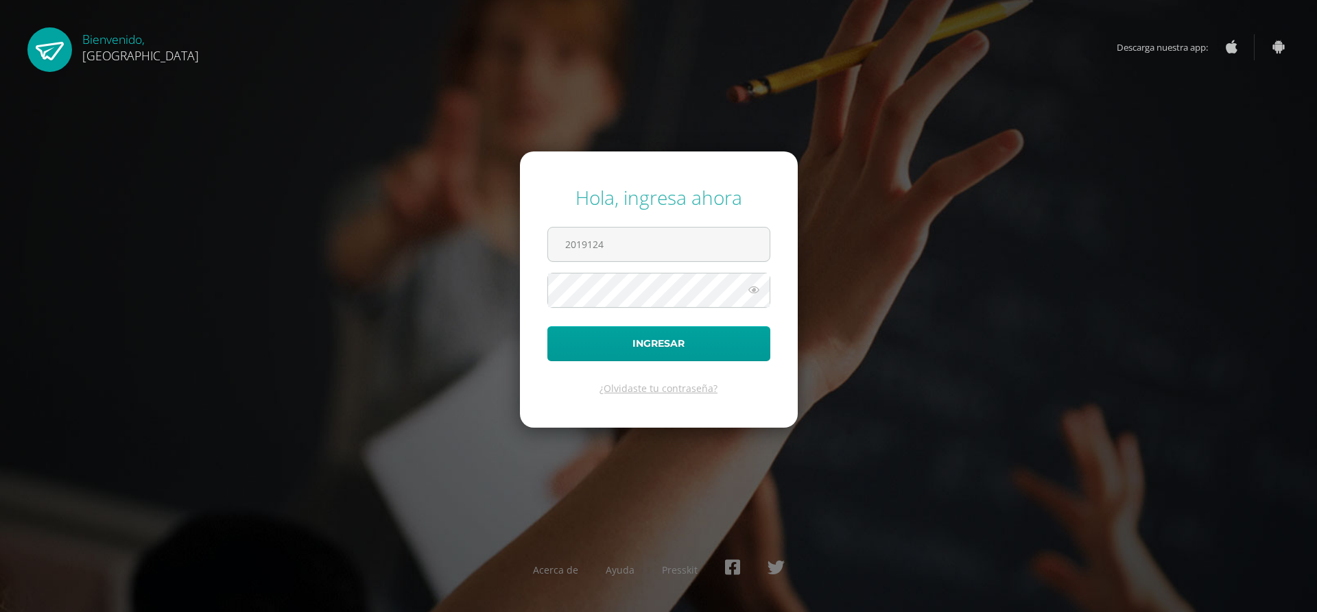
type input "2019124"
click at [547, 326] on button "Ingresar" at bounding box center [658, 343] width 223 height 35
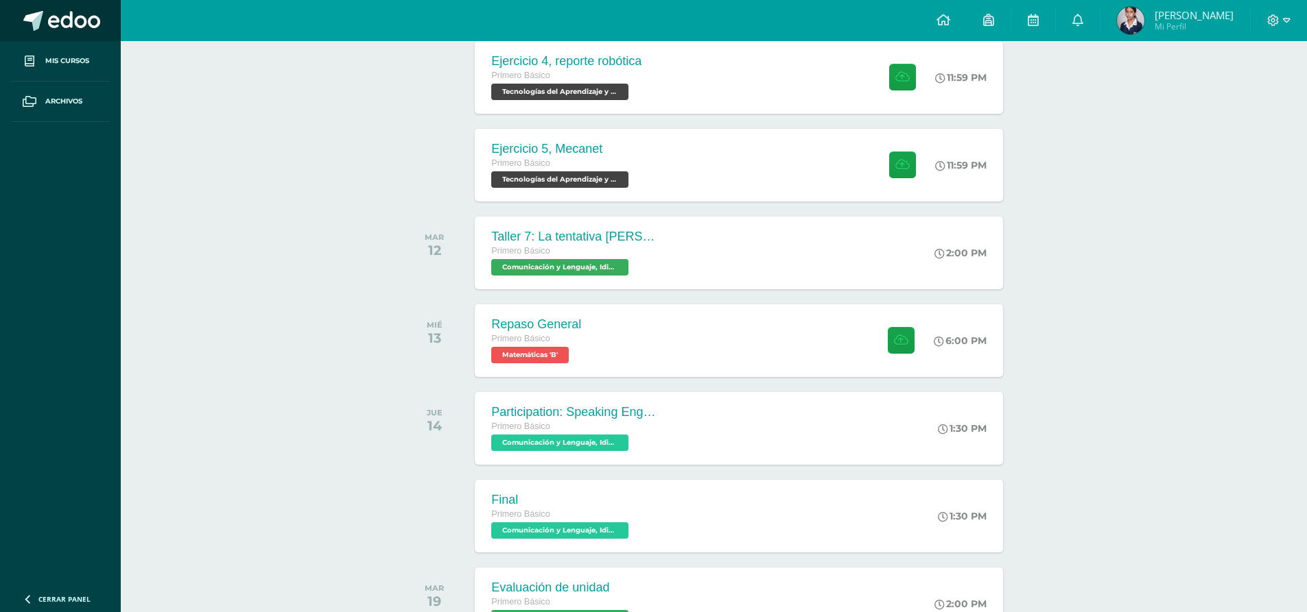
scroll to position [355, 0]
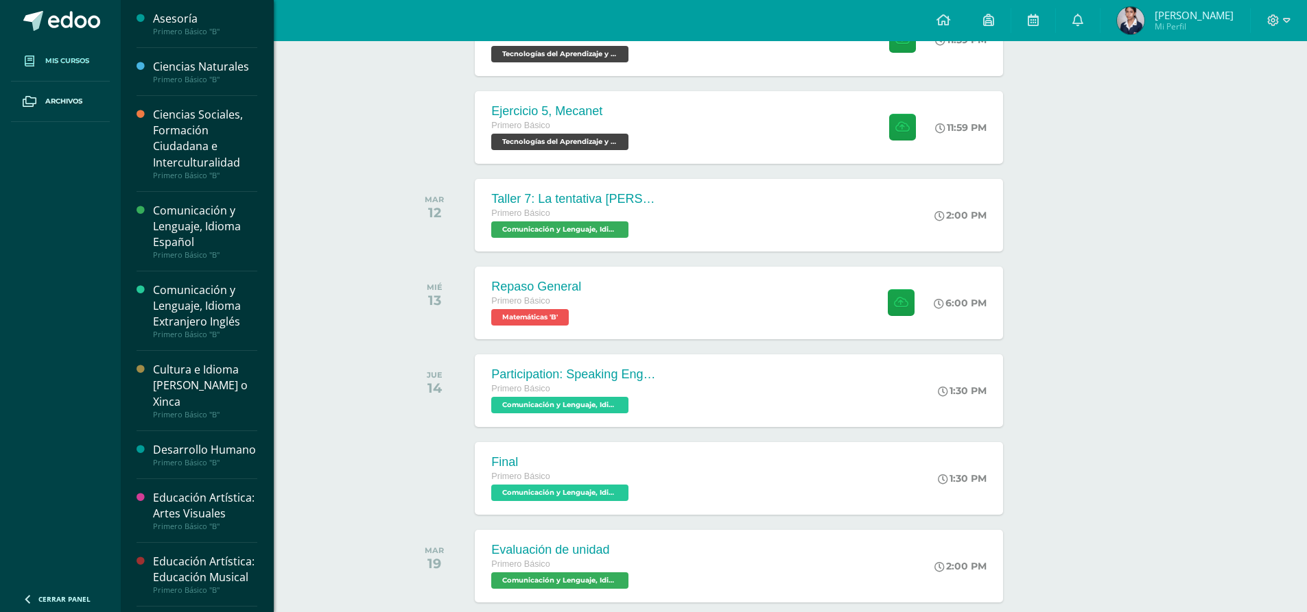
click at [82, 52] on link "Mis cursos" at bounding box center [60, 61] width 99 height 40
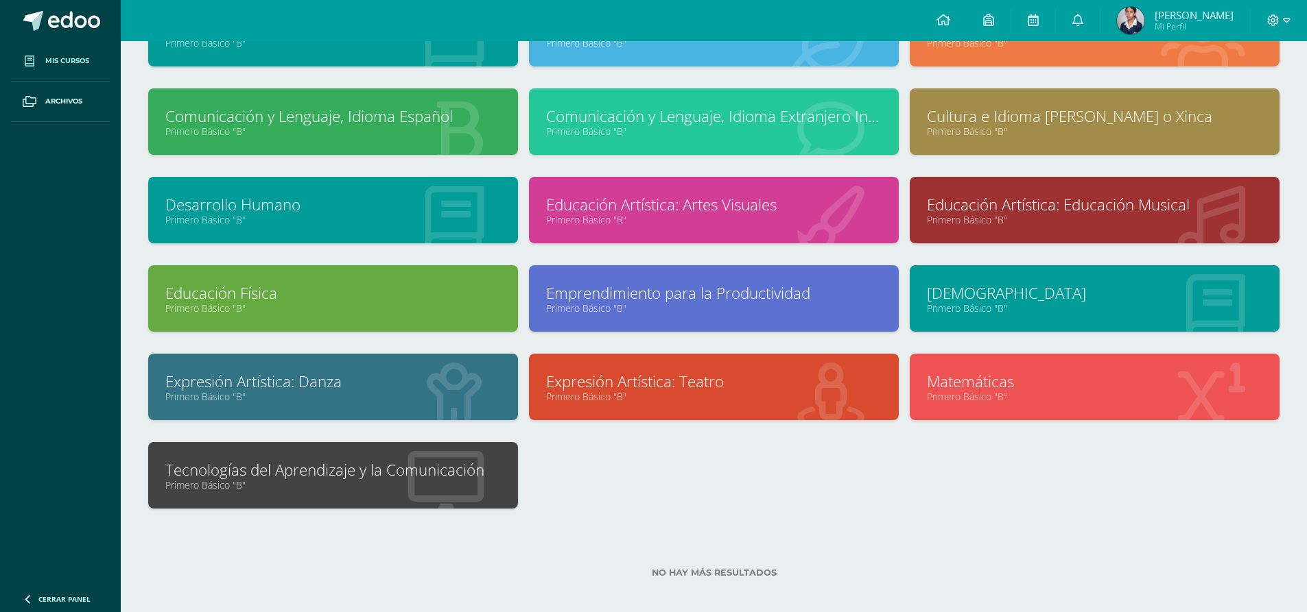
scroll to position [137, 0]
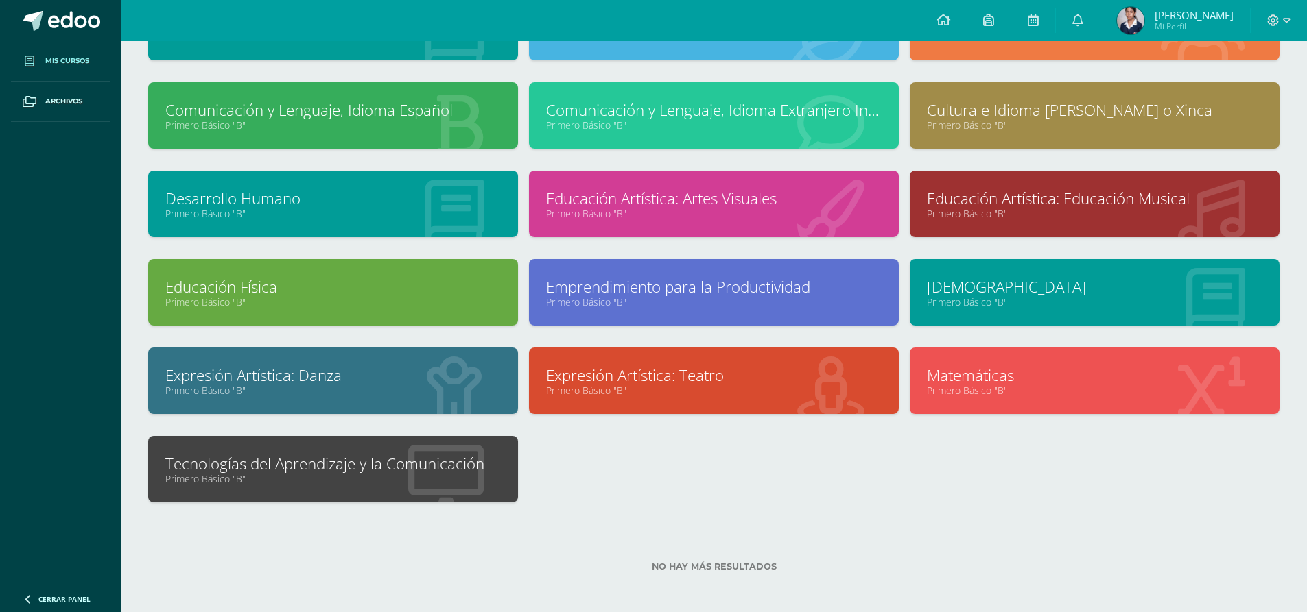
click at [329, 467] on link "Tecnologías del Aprendizaje y la Comunicación" at bounding box center [332, 463] width 335 height 21
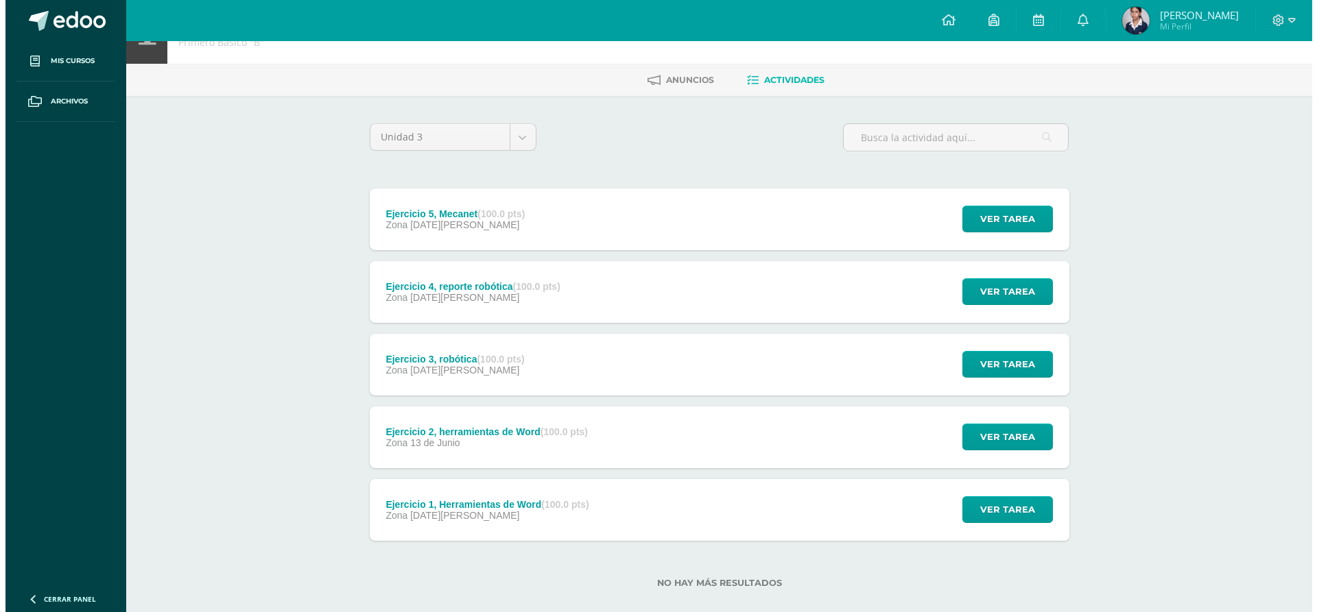
scroll to position [60, 0]
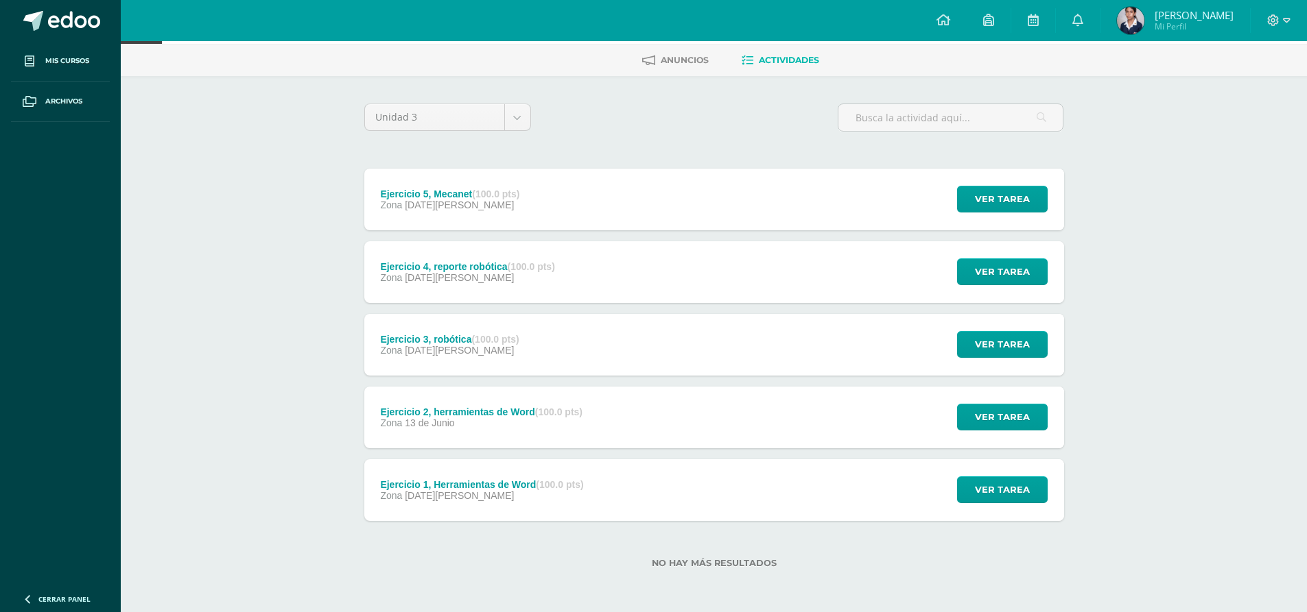
click at [481, 478] on div "Ejercicio 1, Herramientas de Word (100.0 pts) Zona 09 de Junio" at bounding box center [482, 491] width 236 height 62
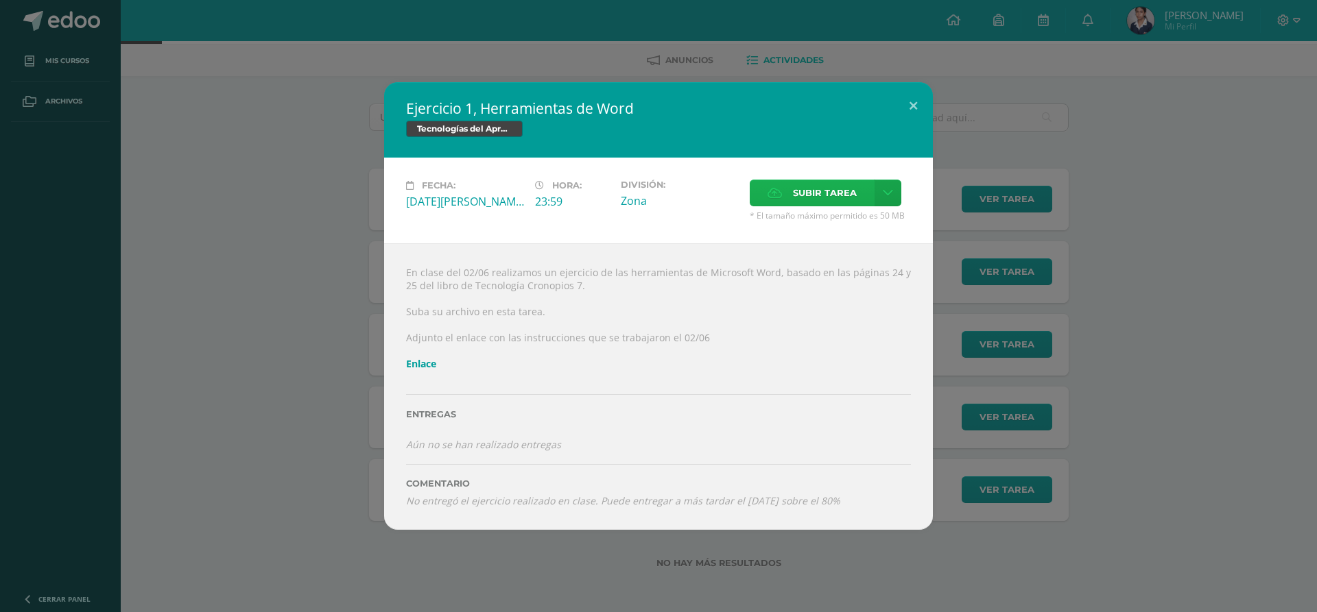
click at [783, 193] on label "Subir tarea" at bounding box center [812, 193] width 125 height 27
click at [0, 0] on input "Subir tarea" at bounding box center [0, 0] width 0 height 0
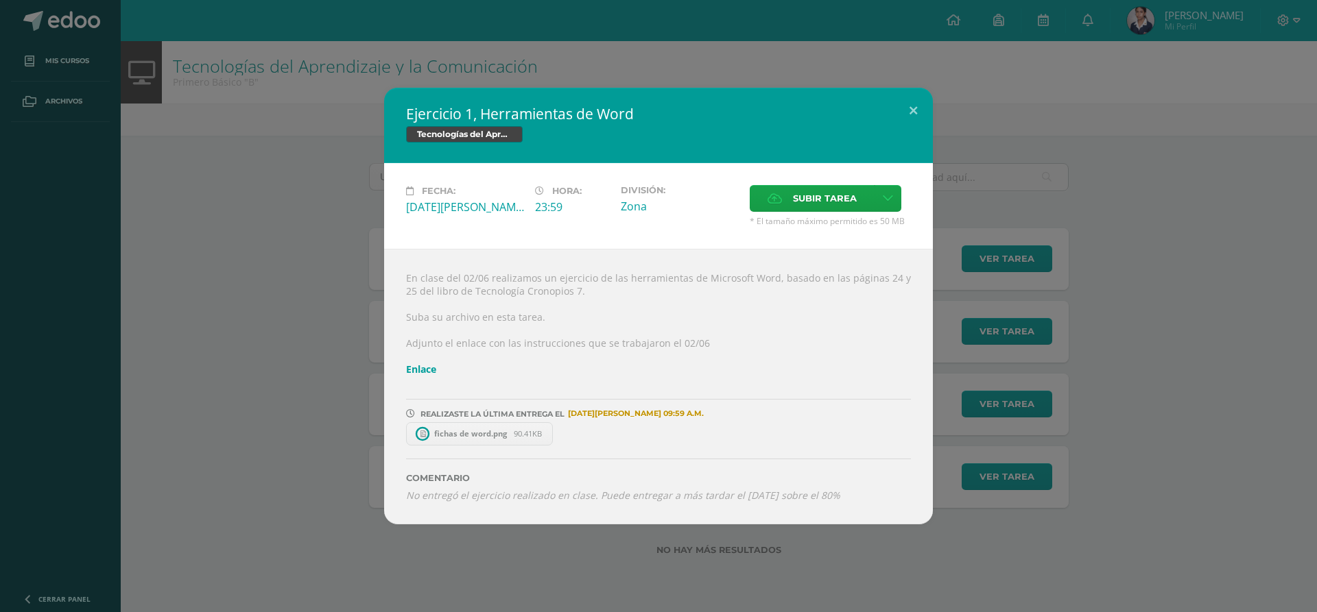
scroll to position [0, 0]
click at [796, 203] on span "Subir tarea" at bounding box center [825, 198] width 64 height 25
click at [0, 0] on input "Subir tarea" at bounding box center [0, 0] width 0 height 0
click at [918, 110] on button at bounding box center [913, 111] width 39 height 47
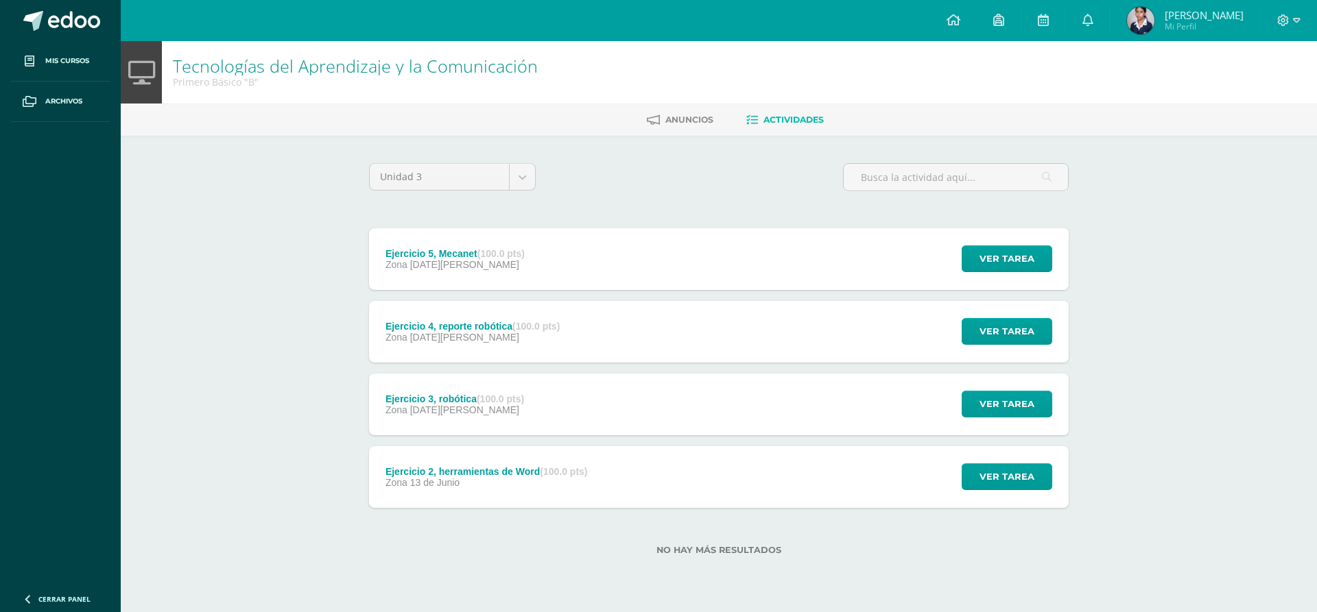
click at [558, 479] on div "Zona 13 de Junio" at bounding box center [486, 482] width 202 height 11
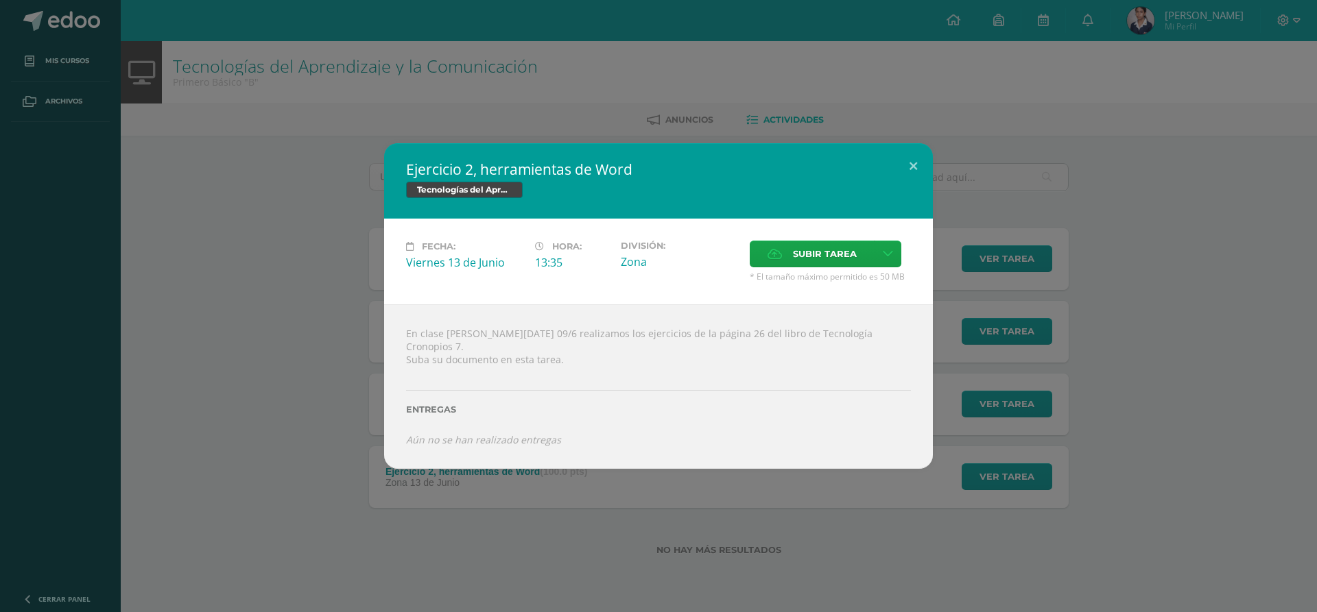
click at [249, 169] on div "Ejercicio 2, herramientas de Word Tecnologías del Aprendizaje y la Comunicación…" at bounding box center [658, 306] width 1306 height 326
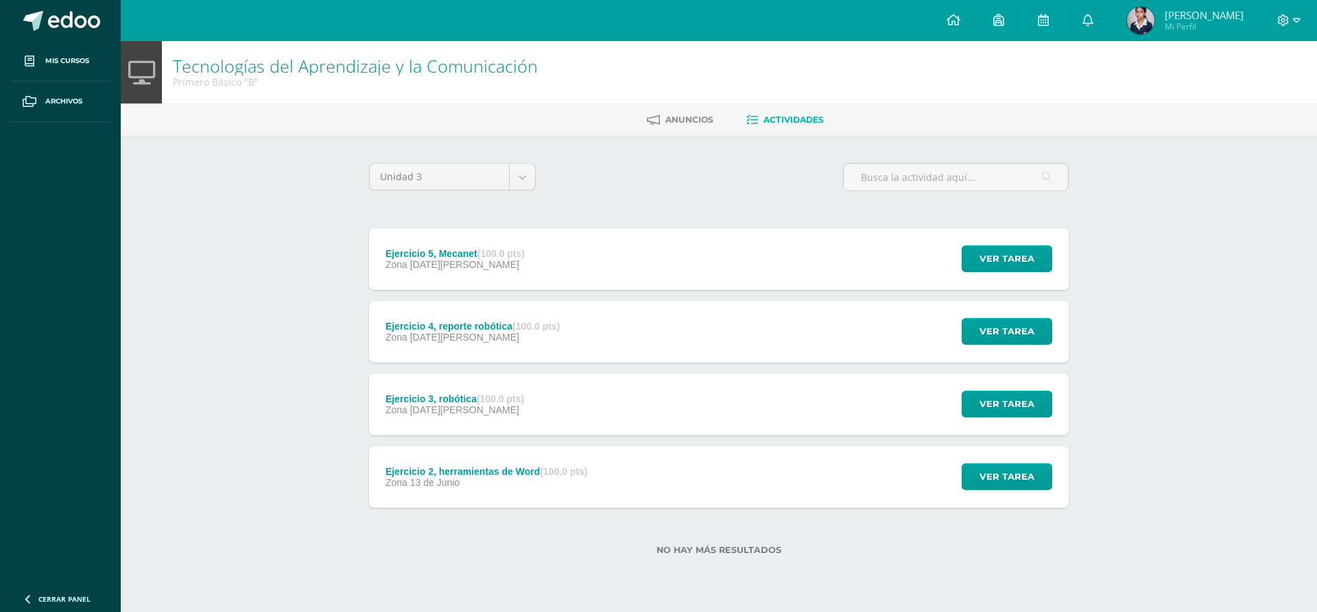
click at [787, 110] on link "Actividades" at bounding box center [785, 120] width 78 height 22
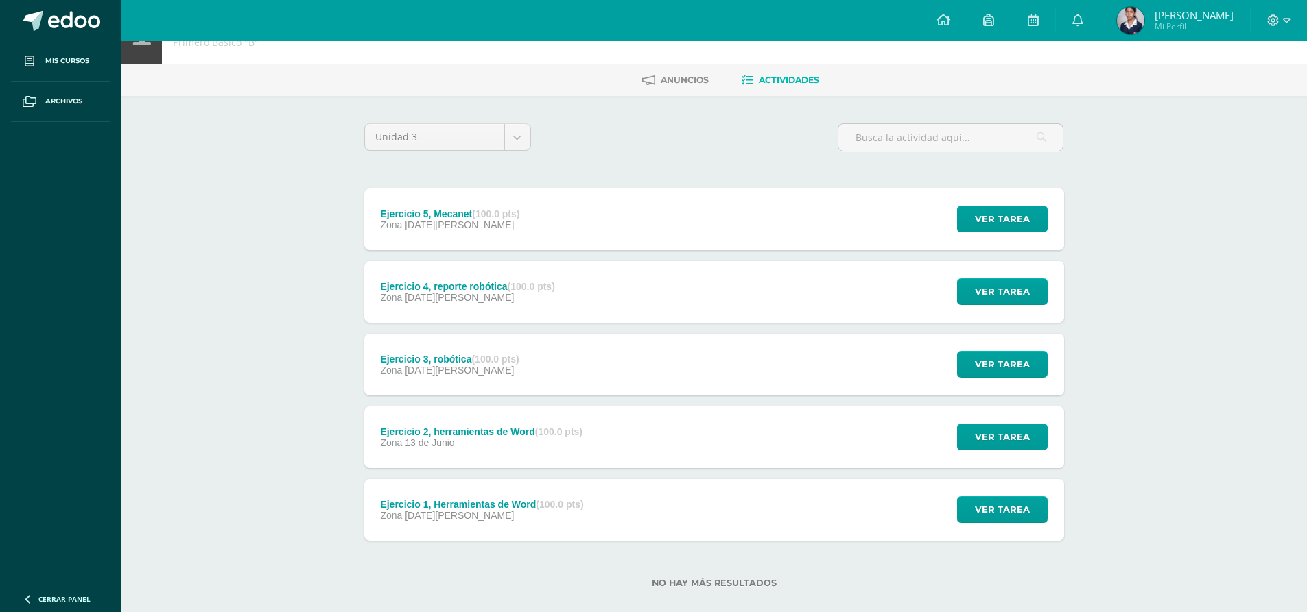
scroll to position [60, 0]
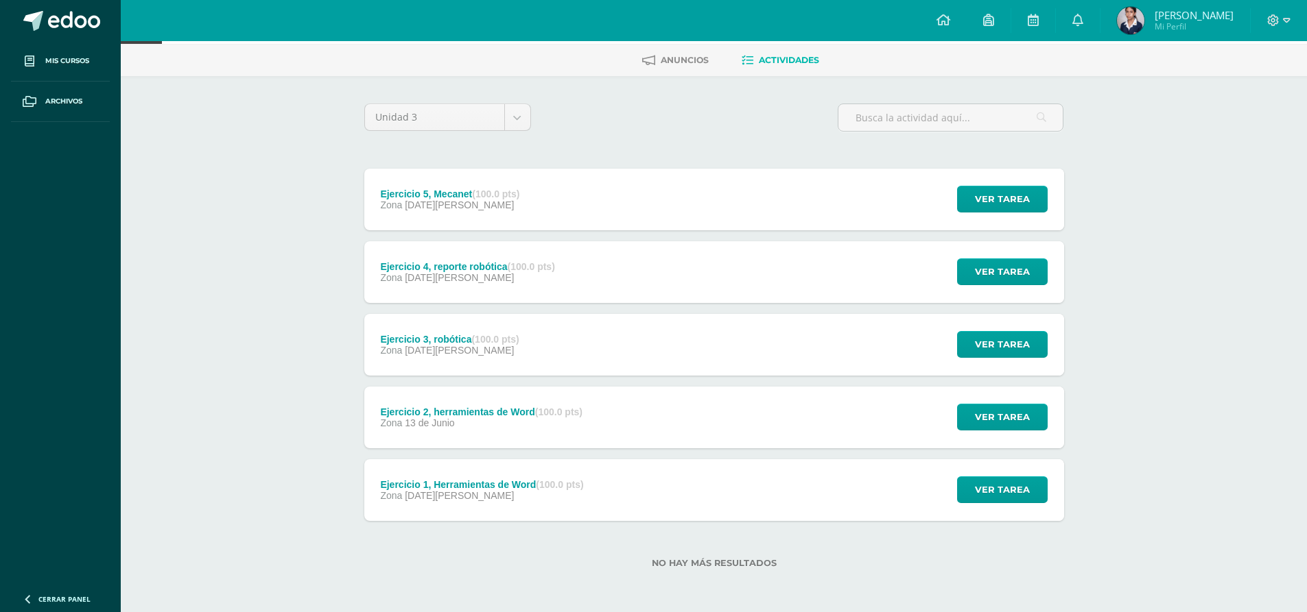
click at [438, 483] on div "Ejercicio 1, Herramientas de Word (100.0 pts)" at bounding box center [481, 484] width 203 height 11
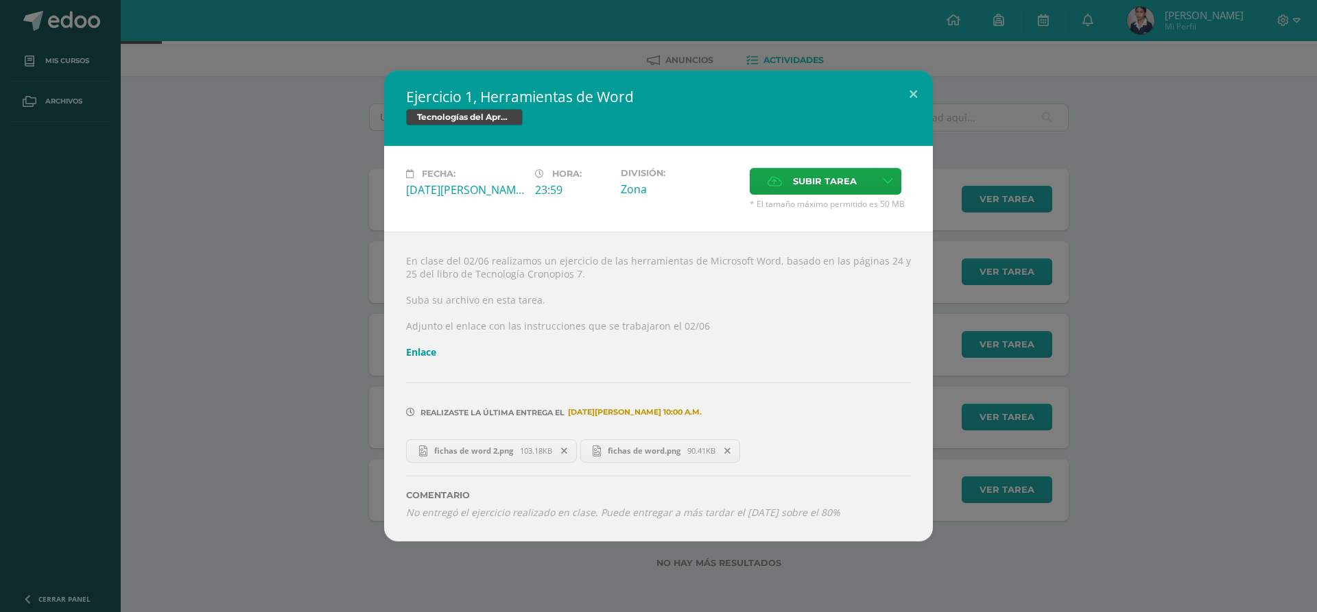
click at [473, 450] on span "fichas de word 2.png" at bounding box center [473, 451] width 93 height 10
click at [641, 451] on span "fichas de word.png" at bounding box center [644, 451] width 86 height 10
click at [918, 104] on button at bounding box center [913, 94] width 39 height 47
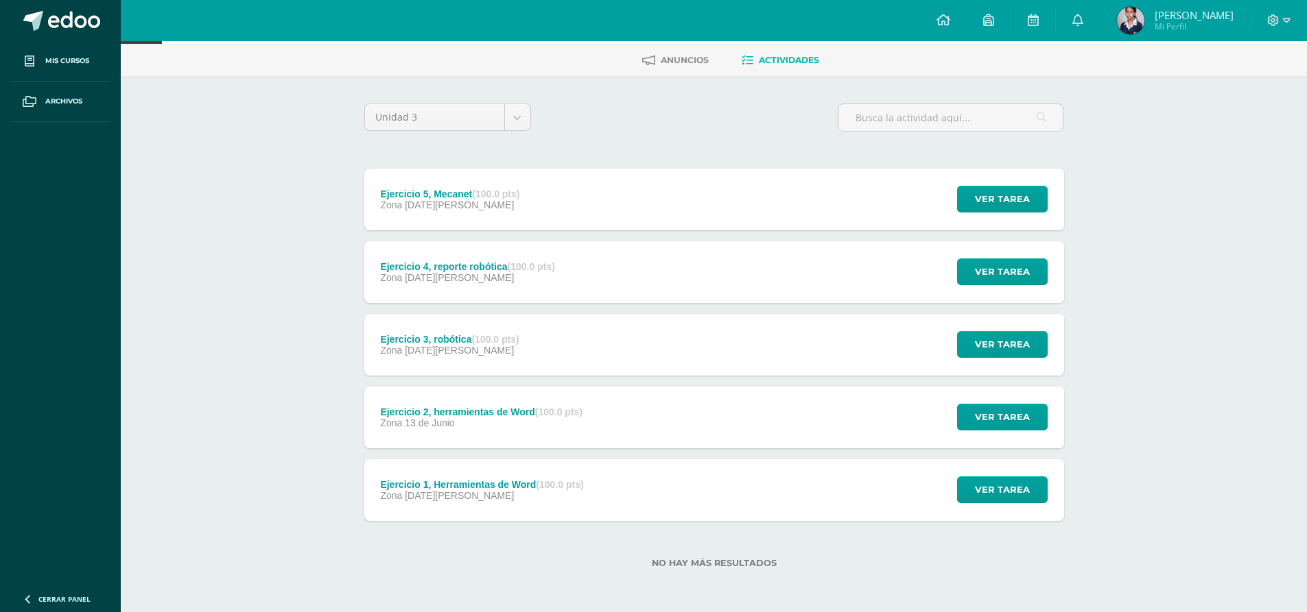
click at [530, 260] on div "Ejercicio 4, reporte robótica (100.0 pts) Zona 11 de Agosto" at bounding box center [467, 272] width 207 height 62
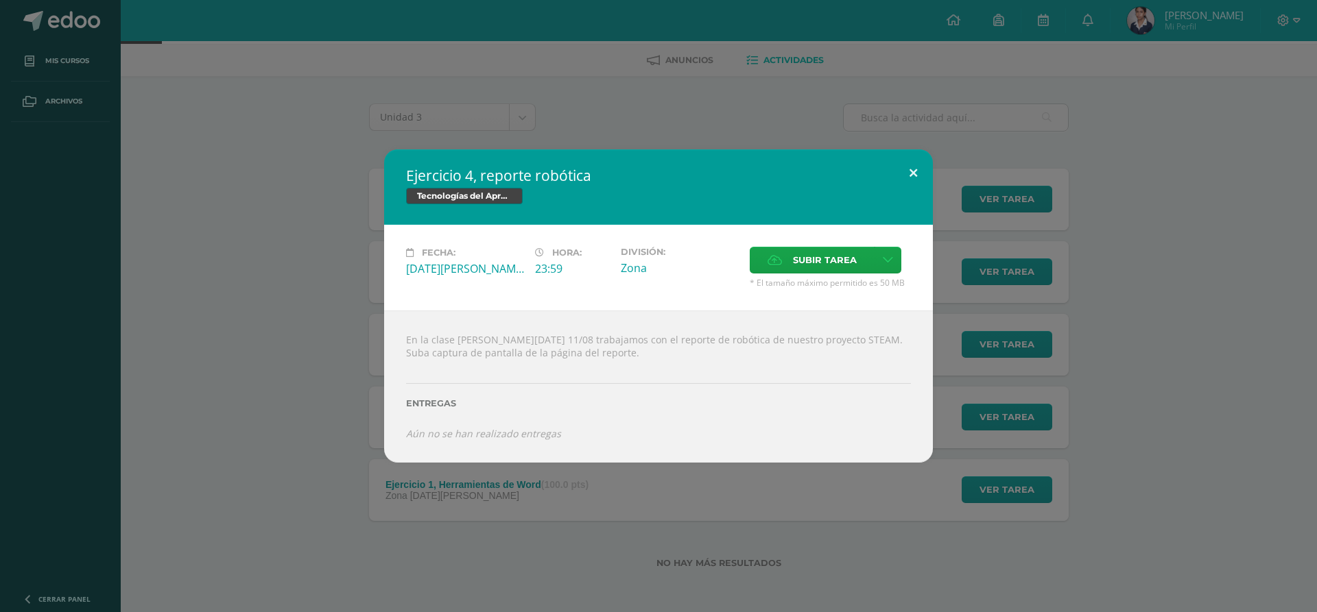
click at [917, 161] on button at bounding box center [913, 173] width 39 height 47
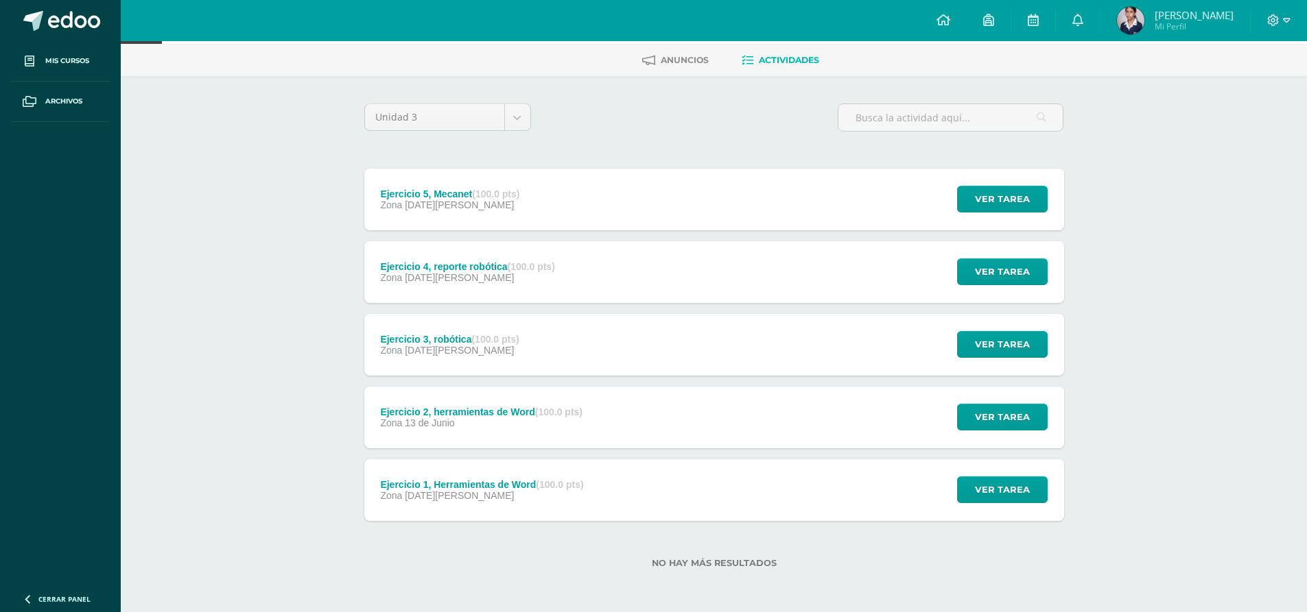
click at [527, 339] on div "Ejercicio 3, robótica (100.0 pts) Zona 11 de Agosto" at bounding box center [449, 345] width 171 height 62
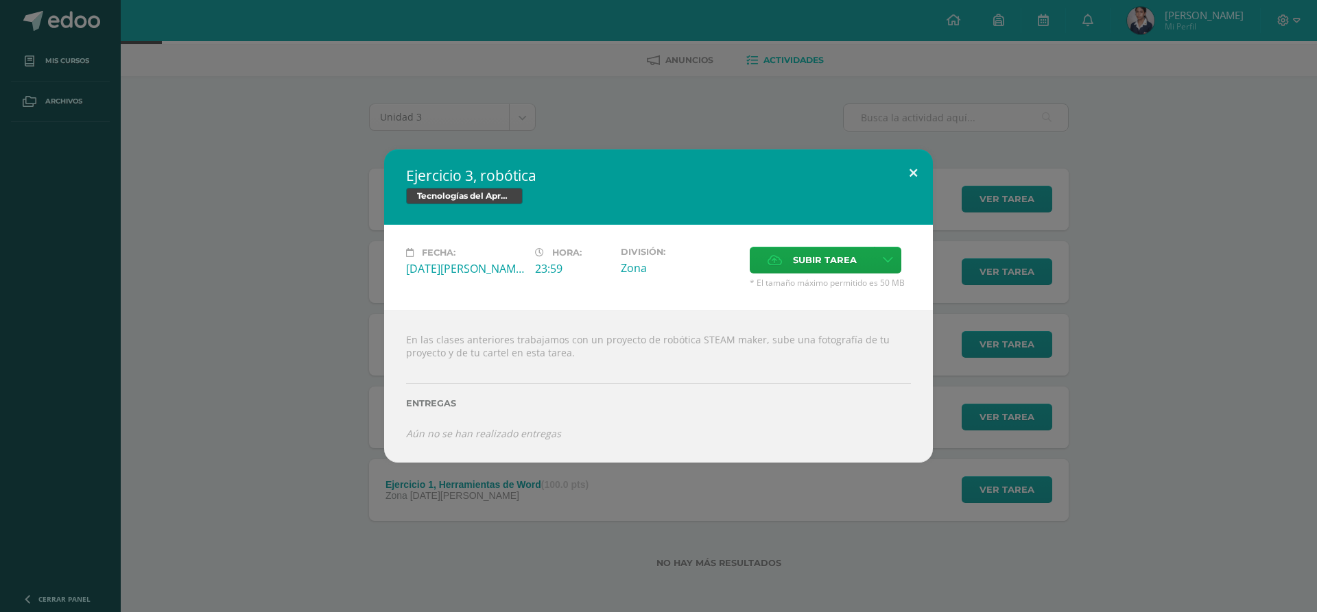
click at [907, 169] on button at bounding box center [913, 173] width 39 height 47
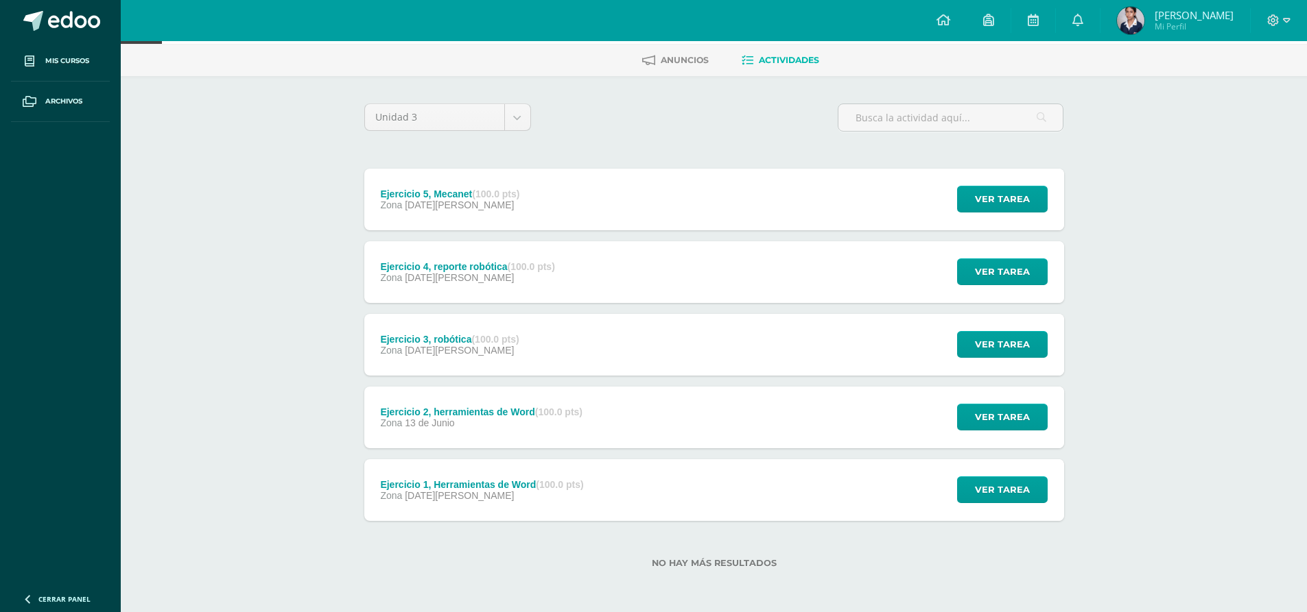
click at [525, 347] on div "Ejercicio 3, robótica (100.0 pts) Zona 11 de Agosto" at bounding box center [449, 345] width 171 height 62
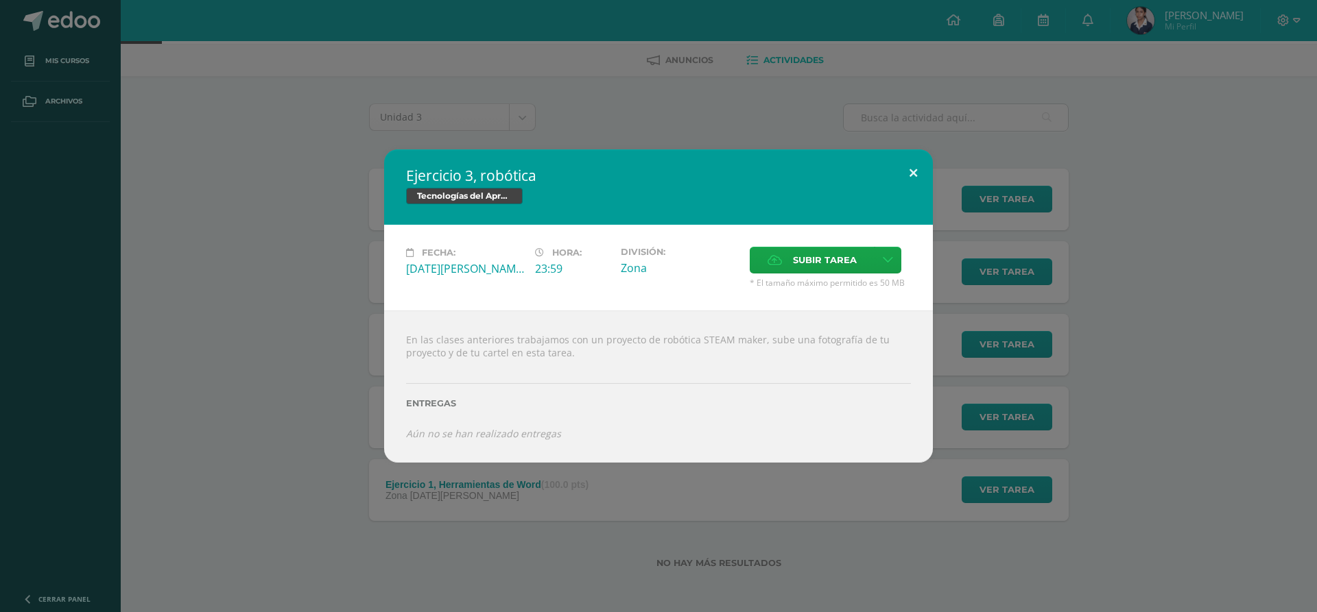
click at [917, 173] on button at bounding box center [913, 173] width 39 height 47
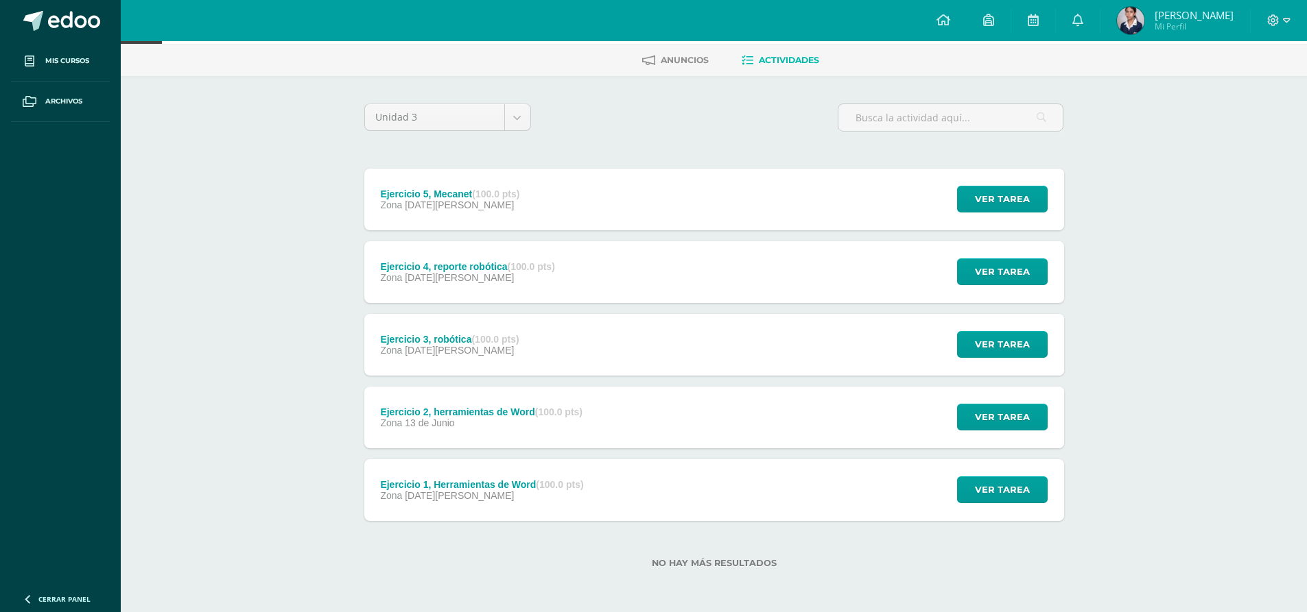
click at [592, 485] on div "Ejercicio 1, Herramientas de Word (100.0 pts) Zona 09 de Junio" at bounding box center [482, 491] width 236 height 62
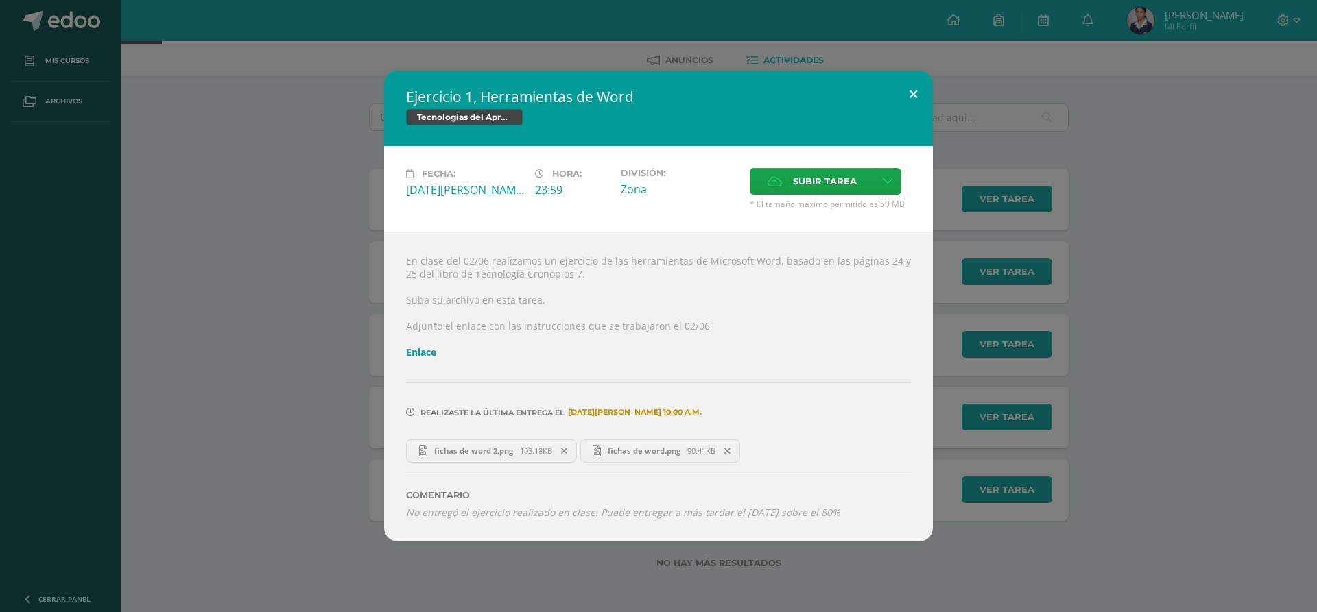
click at [918, 88] on button at bounding box center [913, 94] width 39 height 47
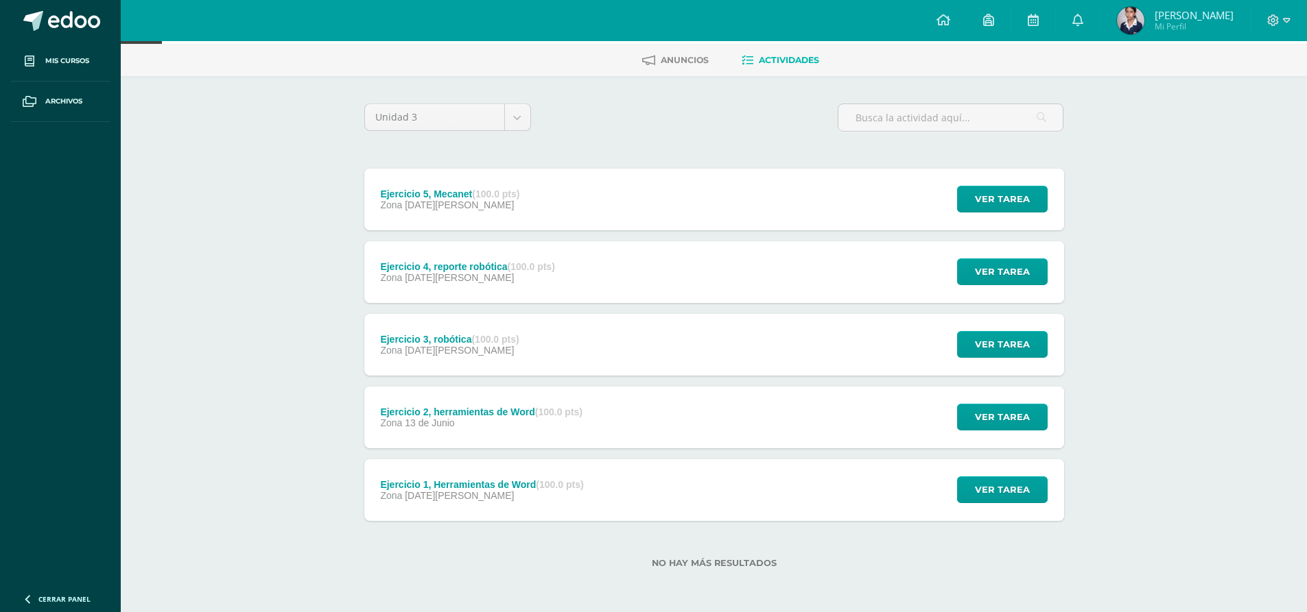
click at [591, 427] on div "Ejercicio 2, herramientas de Word (100.0 pts) Zona 13 de Junio" at bounding box center [481, 418] width 235 height 62
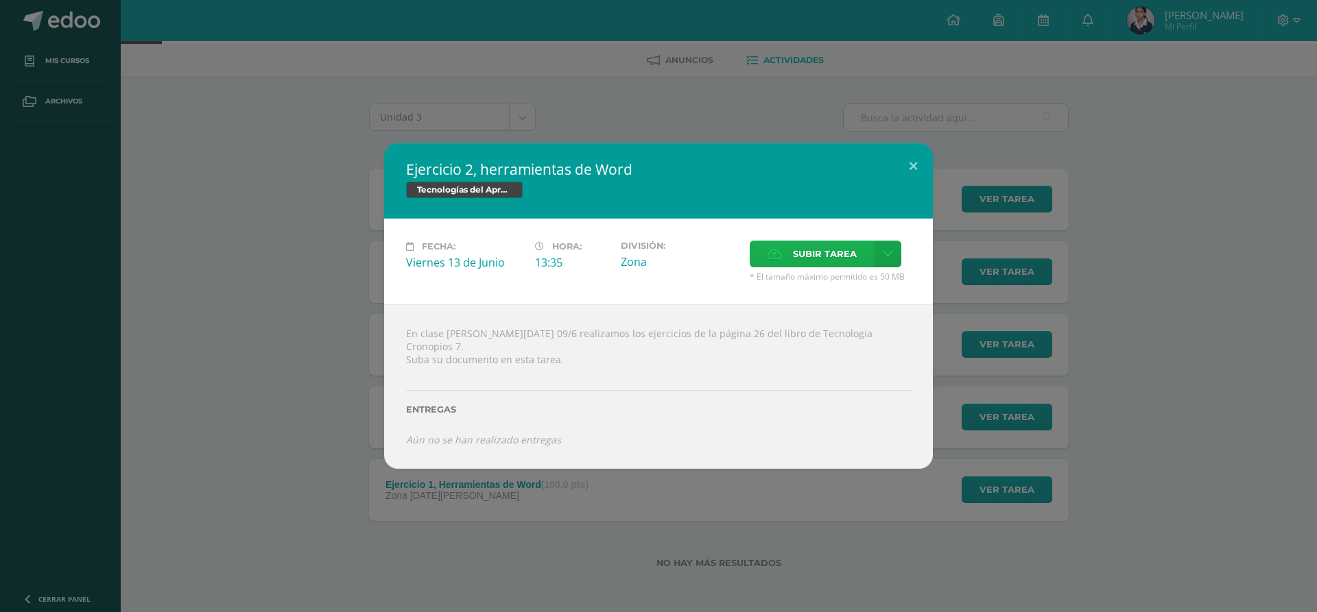
click at [792, 266] on label "Subir tarea" at bounding box center [812, 254] width 125 height 27
click at [0, 0] on input "Subir tarea" at bounding box center [0, 0] width 0 height 0
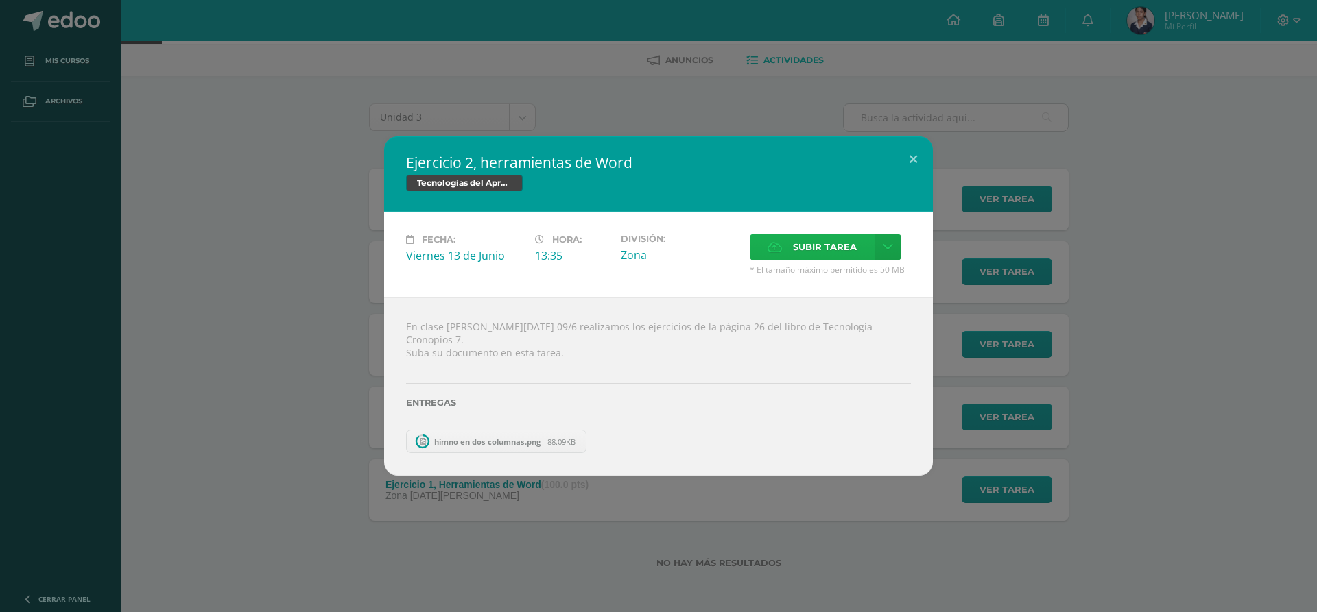
click at [824, 258] on span "Subir tarea" at bounding box center [825, 247] width 64 height 25
click at [0, 0] on input "Subir tarea" at bounding box center [0, 0] width 0 height 0
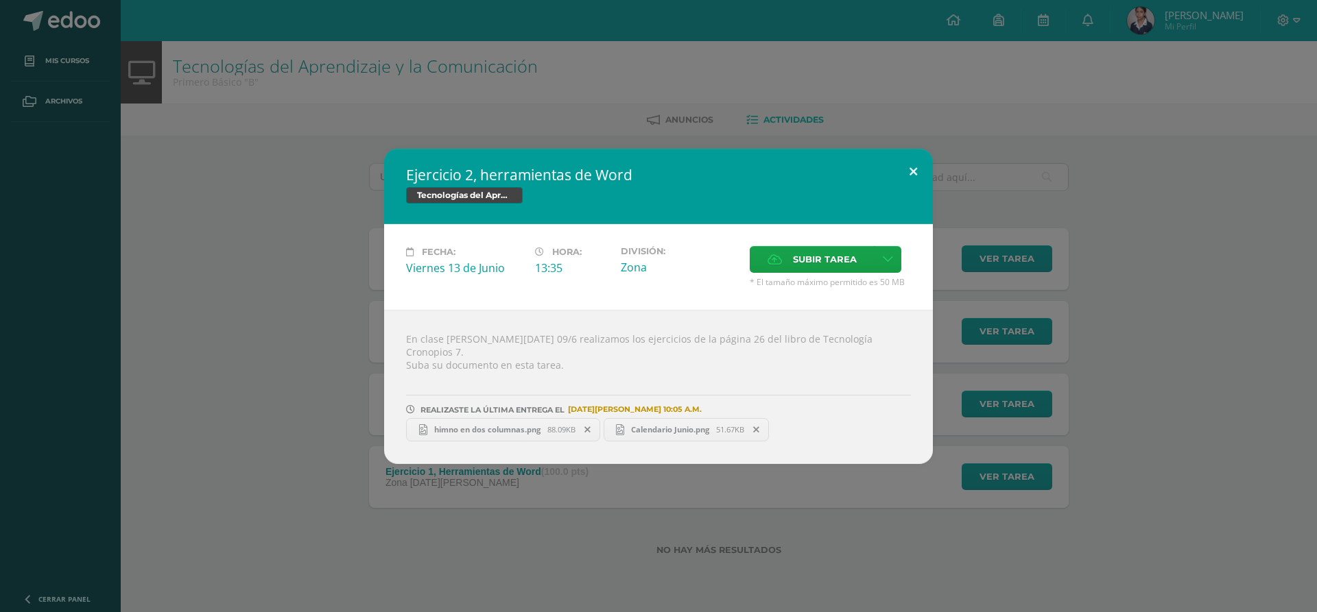
click at [901, 177] on button at bounding box center [913, 172] width 39 height 47
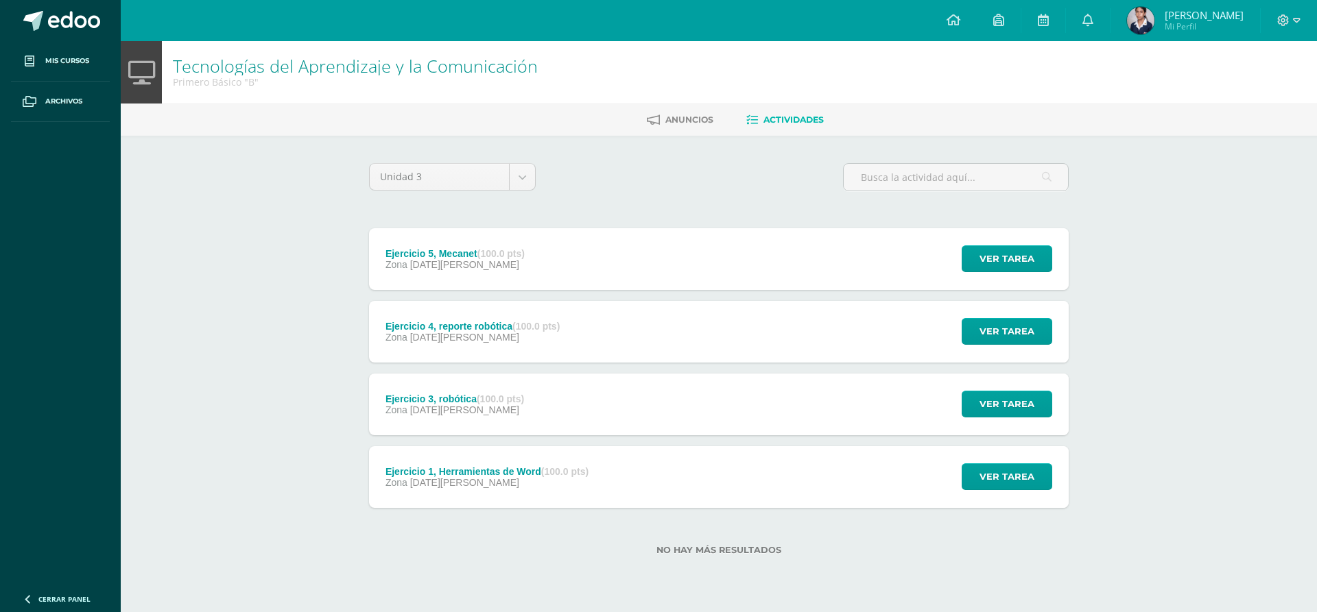
click at [477, 487] on div "Zona 09 de Junio" at bounding box center [486, 482] width 203 height 11
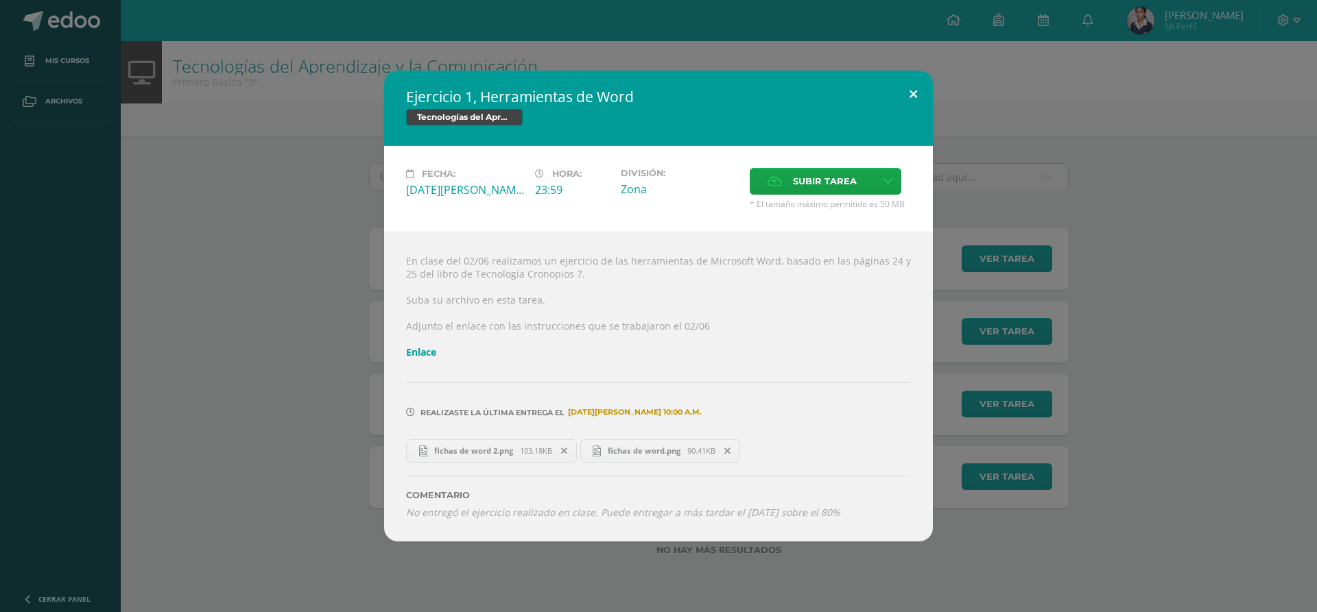
click at [910, 94] on button at bounding box center [913, 94] width 39 height 47
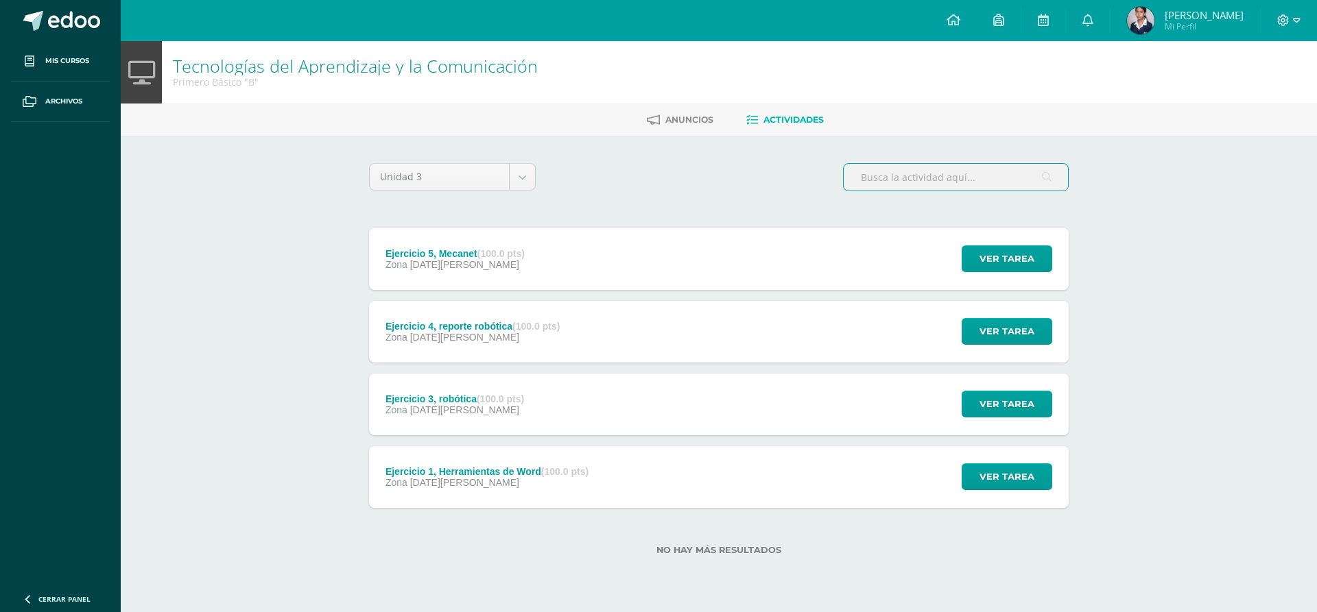
click at [968, 182] on input "text" at bounding box center [956, 177] width 224 height 27
click at [972, 136] on div "Unidad 3 Unidad 1 Unidad 2 Unidad 3 Unidad 4 Ejercicio 5, Mecanet (100.0 pts) Z…" at bounding box center [719, 368] width 754 height 464
click at [696, 115] on link "Anuncios" at bounding box center [680, 120] width 67 height 22
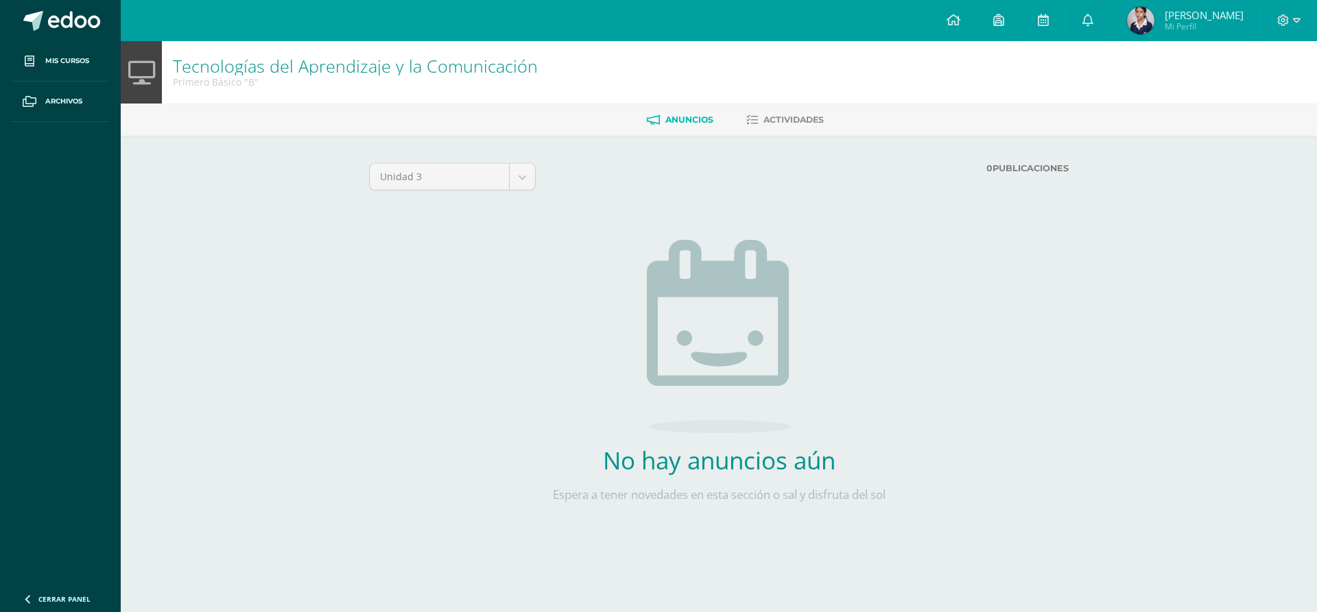
click at [772, 122] on span "Actividades" at bounding box center [793, 120] width 60 height 10
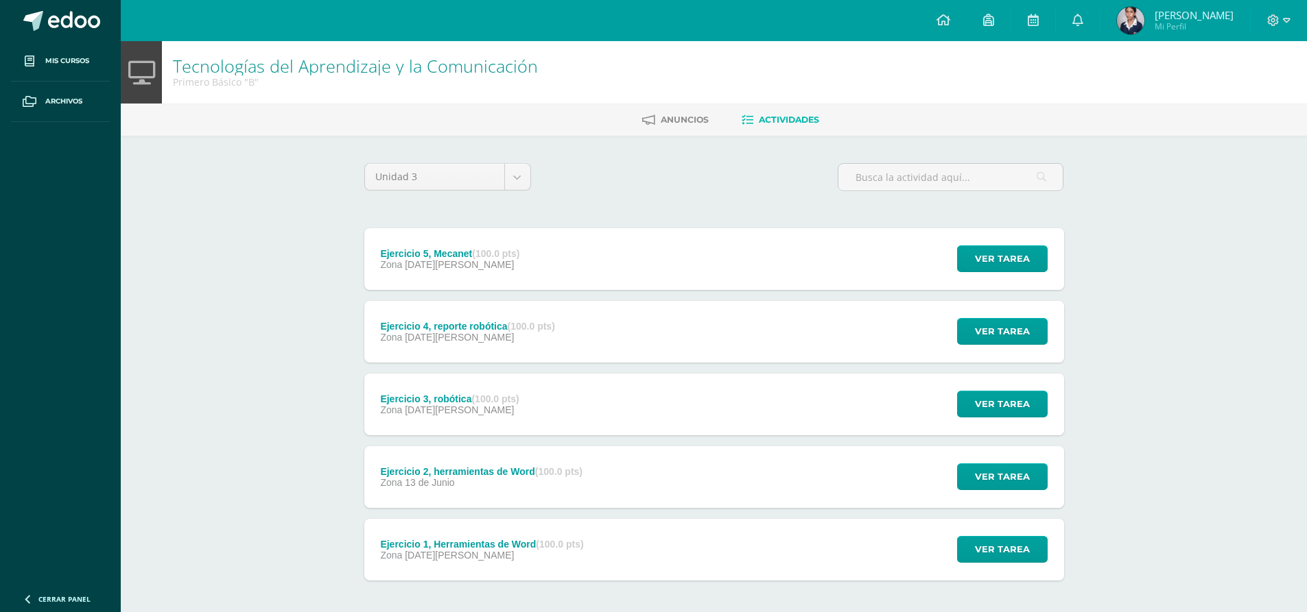
click at [512, 479] on div "Zona 13 de Junio" at bounding box center [481, 482] width 202 height 11
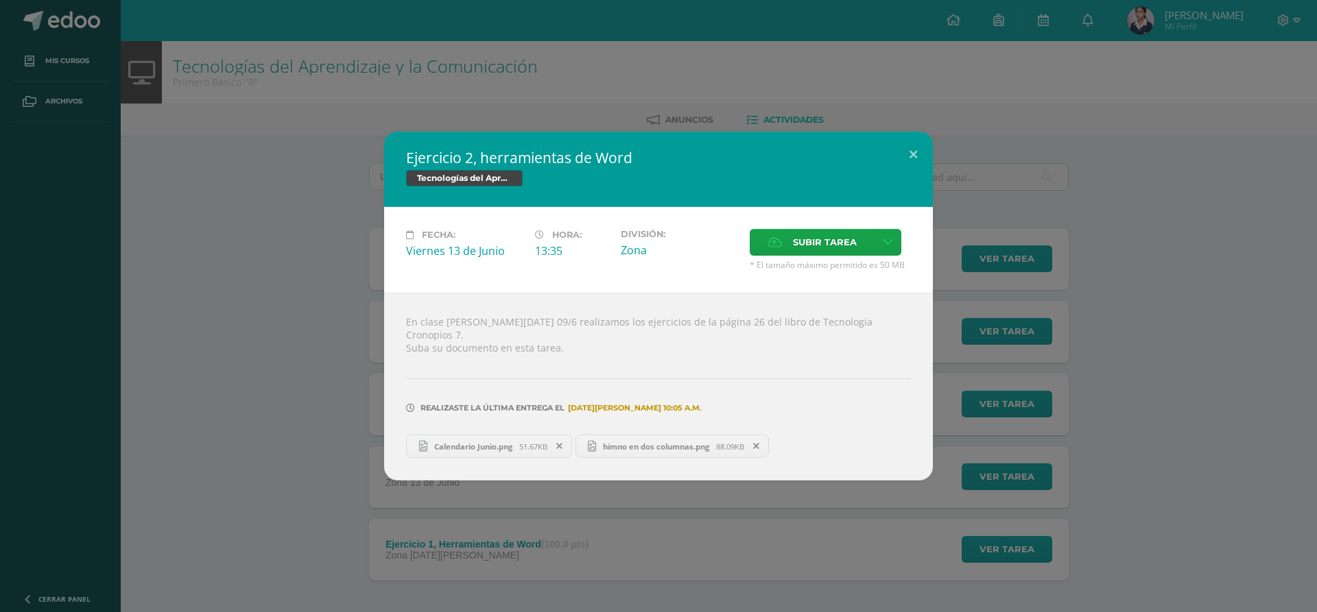
click at [464, 448] on link "Calendario Junio.png 51.67KB" at bounding box center [489, 446] width 166 height 23
click at [613, 449] on link "himno en dos columnas.png 88.09KB" at bounding box center [672, 446] width 194 height 23
click at [920, 155] on button at bounding box center [913, 155] width 39 height 47
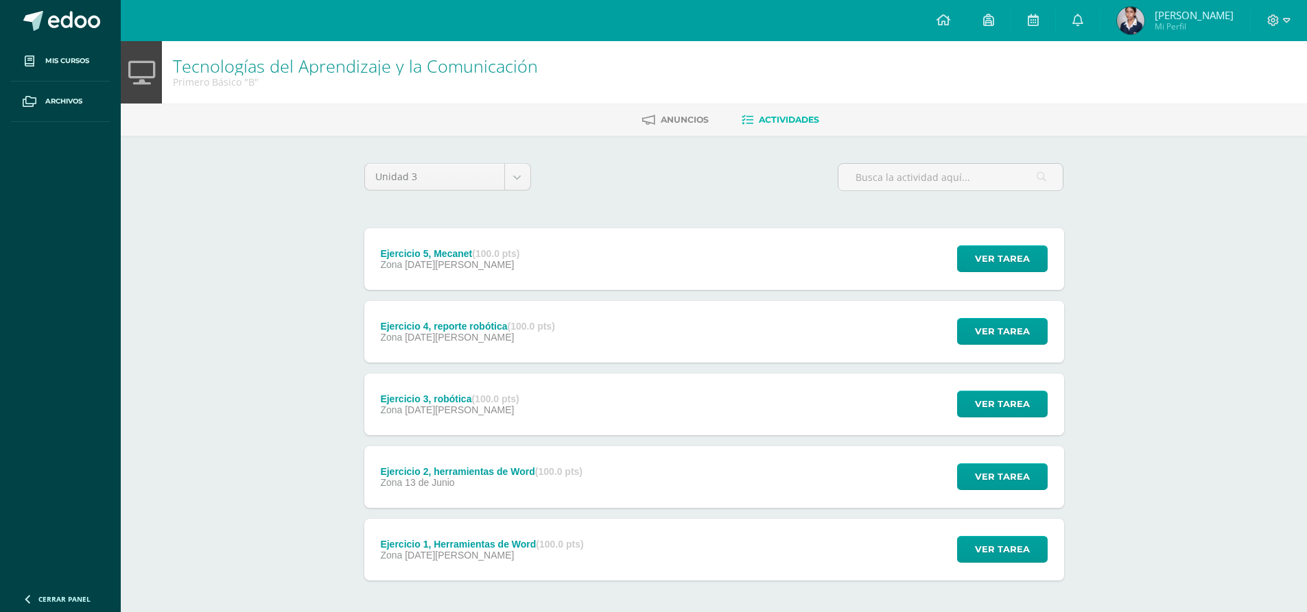
click at [453, 324] on div "Ejercicio 4, reporte robótica (100.0 pts)" at bounding box center [467, 326] width 174 height 11
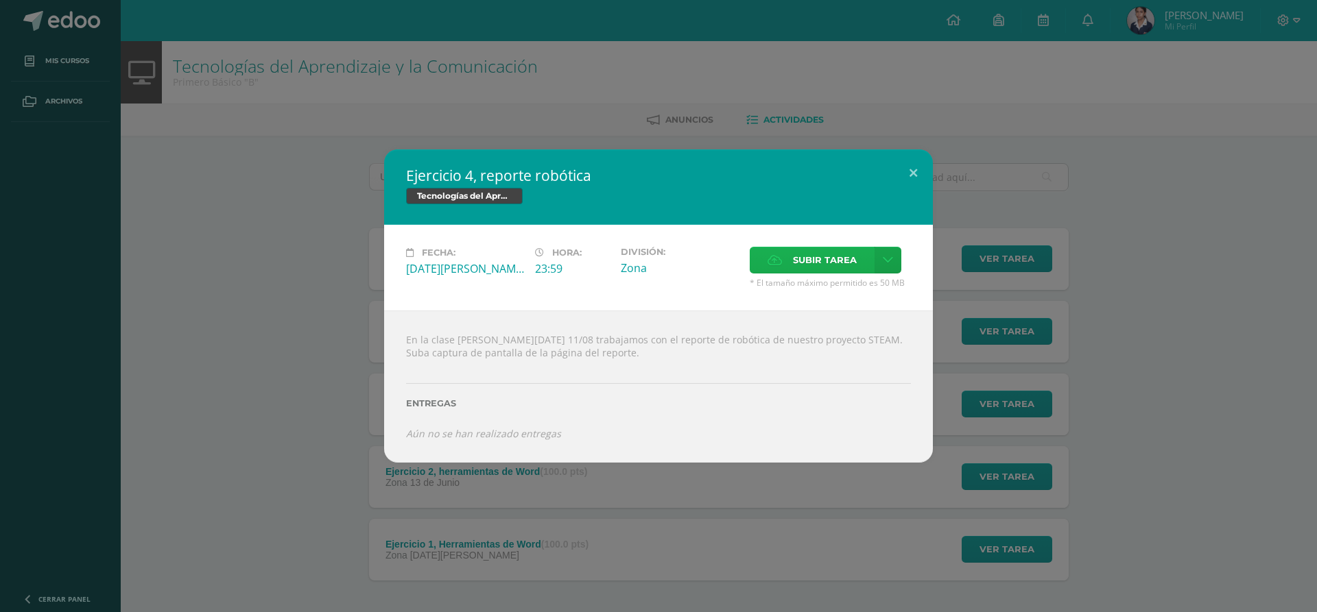
click at [819, 255] on span "Subir tarea" at bounding box center [825, 260] width 64 height 25
click at [0, 0] on input "Subir tarea" at bounding box center [0, 0] width 0 height 0
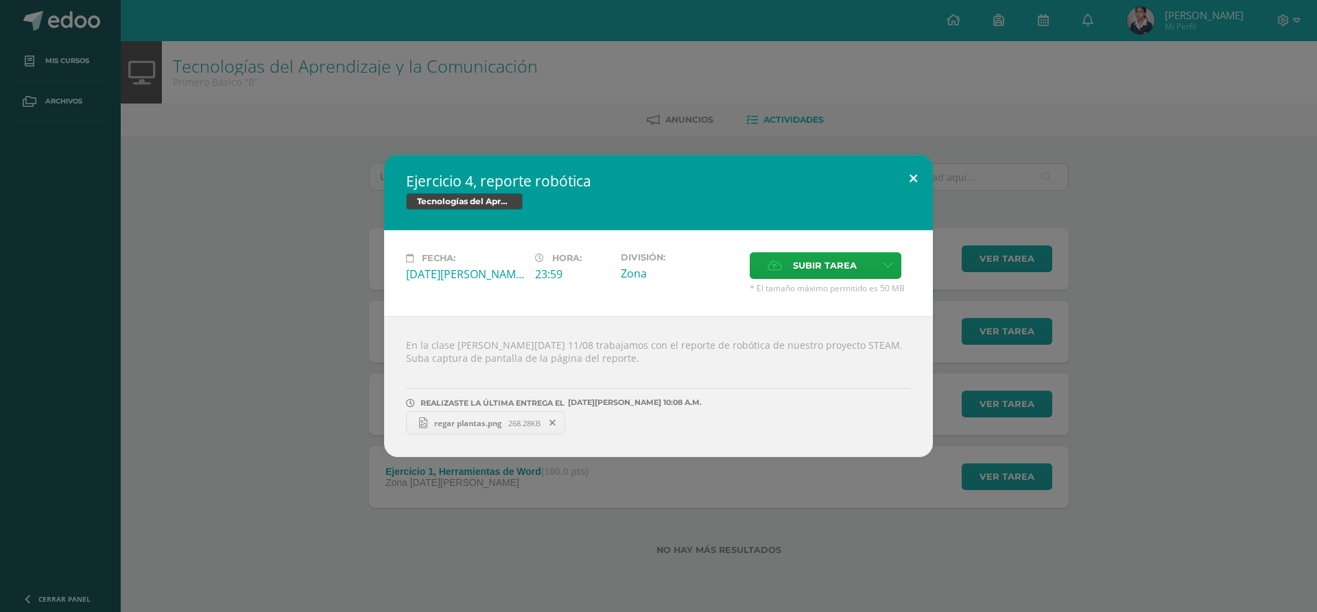
click at [914, 184] on button at bounding box center [913, 178] width 39 height 47
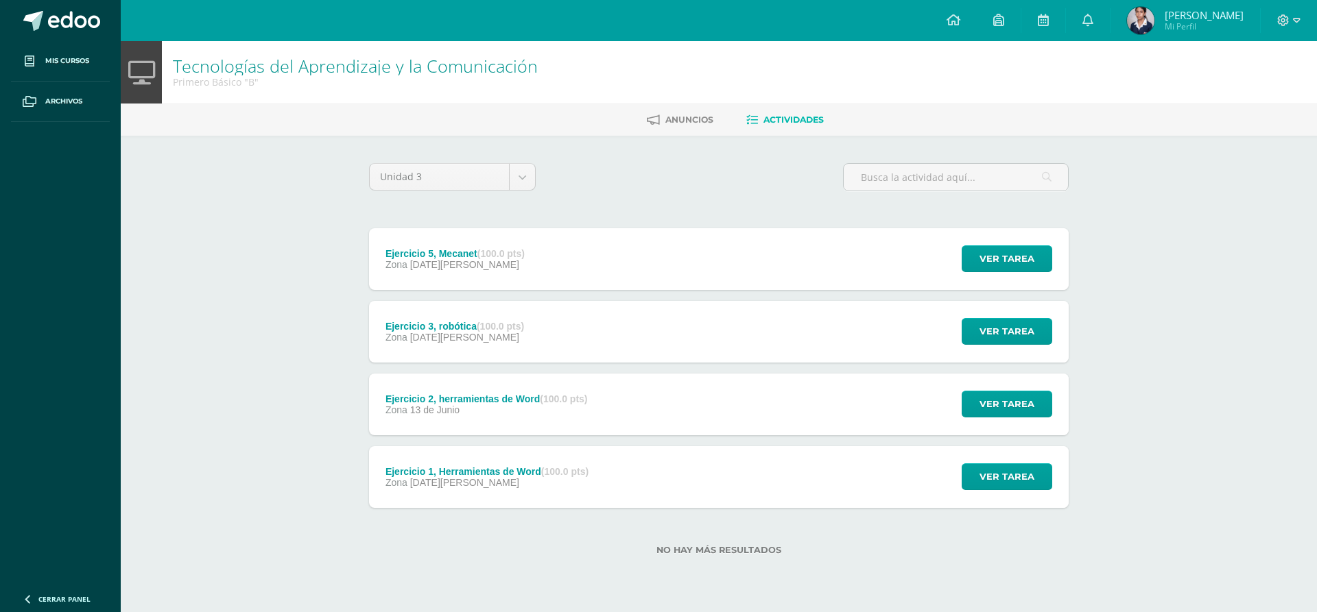
click at [549, 278] on div "Ejercicio 5, Mecanet (100.0 pts) Zona 11 de Agosto Ver tarea Ejercicio 5, Mecan…" at bounding box center [719, 259] width 700 height 62
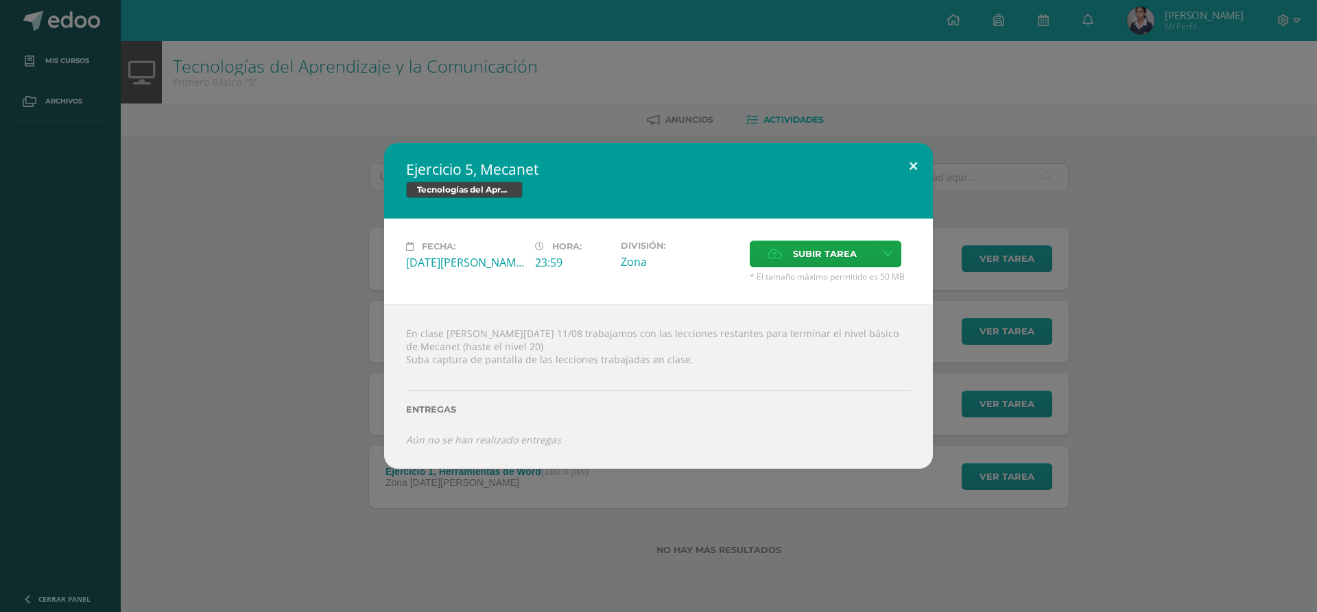
click at [901, 167] on button at bounding box center [913, 166] width 39 height 47
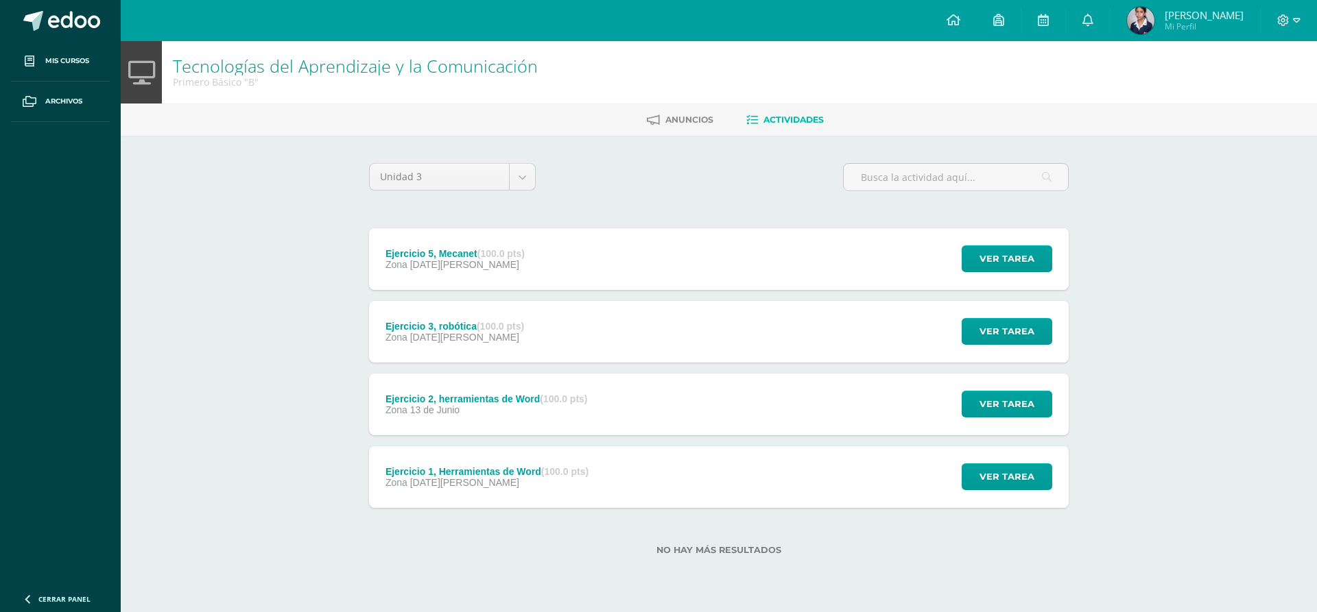
click at [604, 244] on div "Ejercicio 5, Mecanet (100.0 pts) Zona 11 de Agosto Ver tarea Ejercicio 5, Mecan…" at bounding box center [719, 259] width 700 height 62
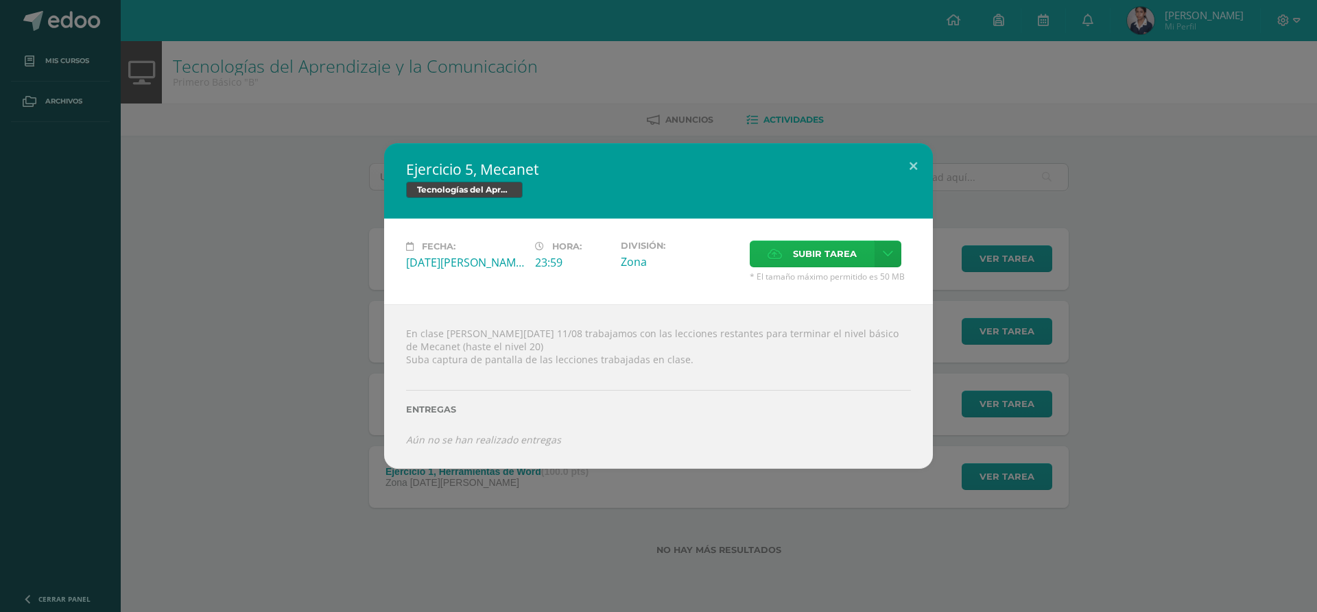
click at [752, 254] on label "Subir tarea" at bounding box center [812, 254] width 125 height 27
click at [0, 0] on input "Subir tarea" at bounding box center [0, 0] width 0 height 0
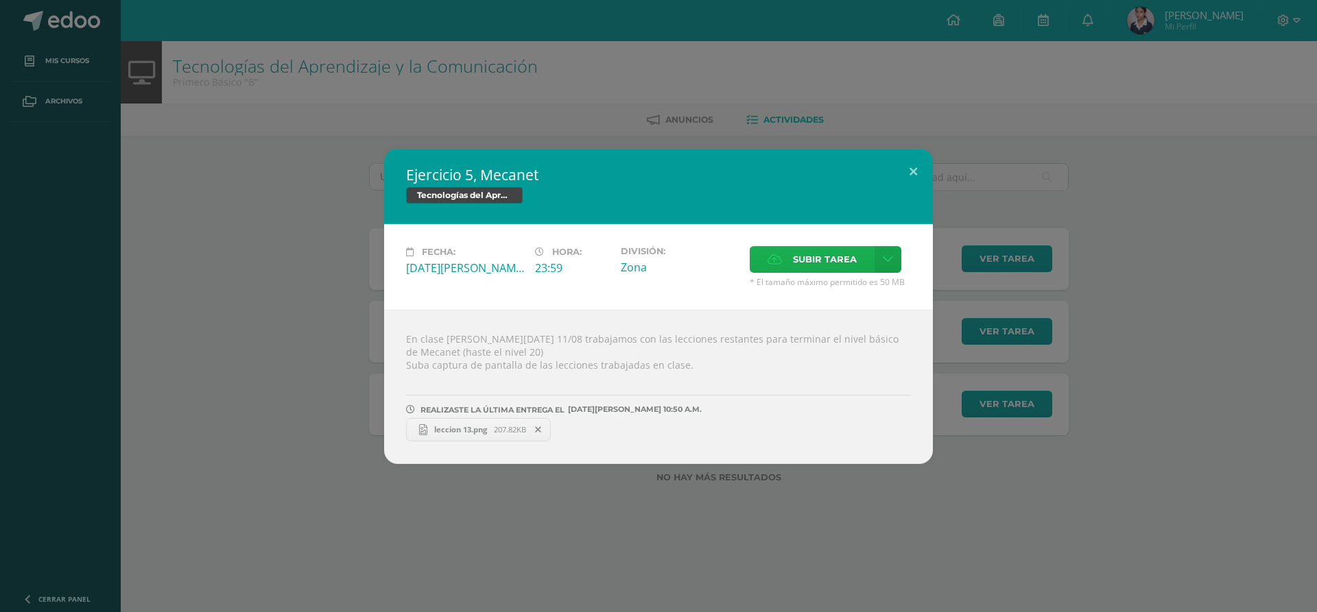
click at [756, 259] on label "Subir tarea" at bounding box center [812, 259] width 125 height 27
click at [0, 0] on input "Subir tarea" at bounding box center [0, 0] width 0 height 0
click at [782, 262] on icon at bounding box center [774, 259] width 14 height 9
click at [0, 0] on input "Subir tarea" at bounding box center [0, 0] width 0 height 0
click at [917, 178] on button at bounding box center [913, 172] width 39 height 47
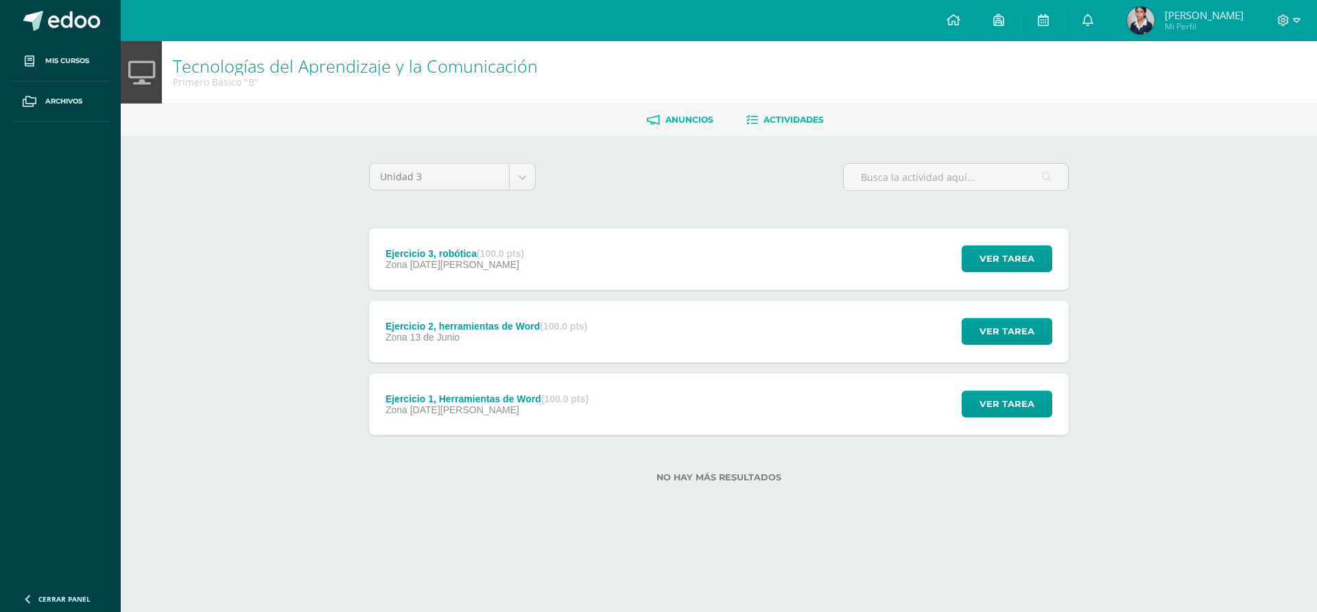
click at [643, 122] on ul "Anuncios Actividades" at bounding box center [735, 119] width 1196 height 23
click at [694, 117] on span "Anuncios" at bounding box center [689, 120] width 48 height 10
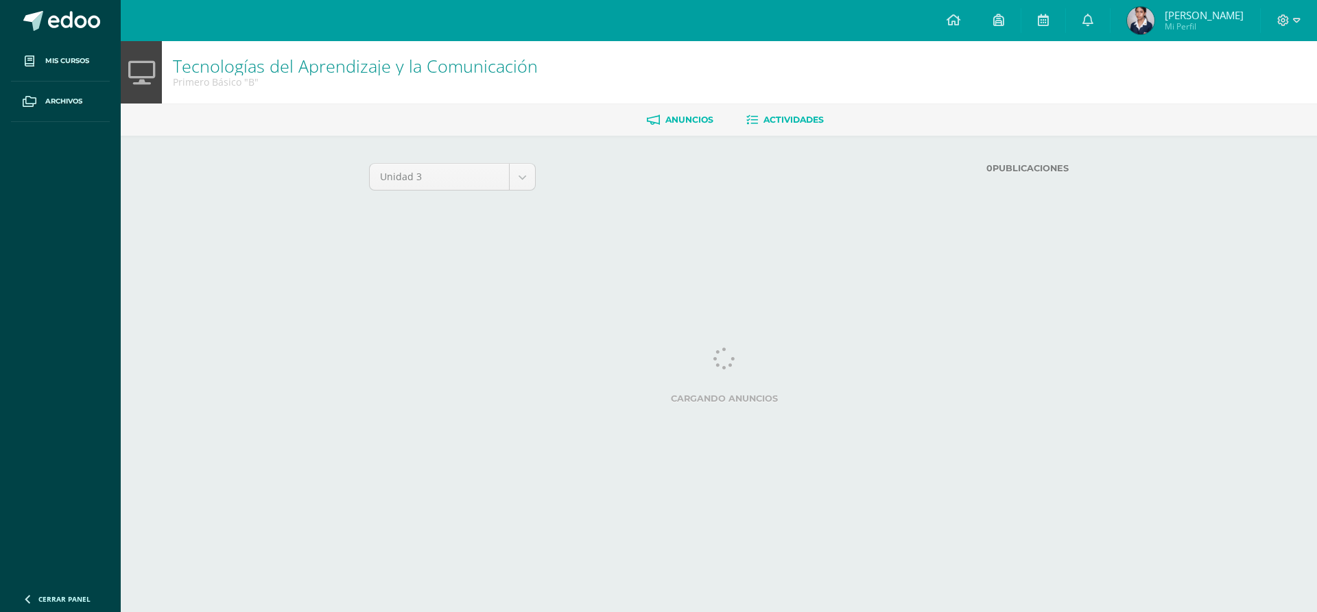
drag, startPoint x: 0, startPoint y: 0, endPoint x: 789, endPoint y: 121, distance: 797.9
click at [789, 121] on span "Actividades" at bounding box center [793, 120] width 60 height 10
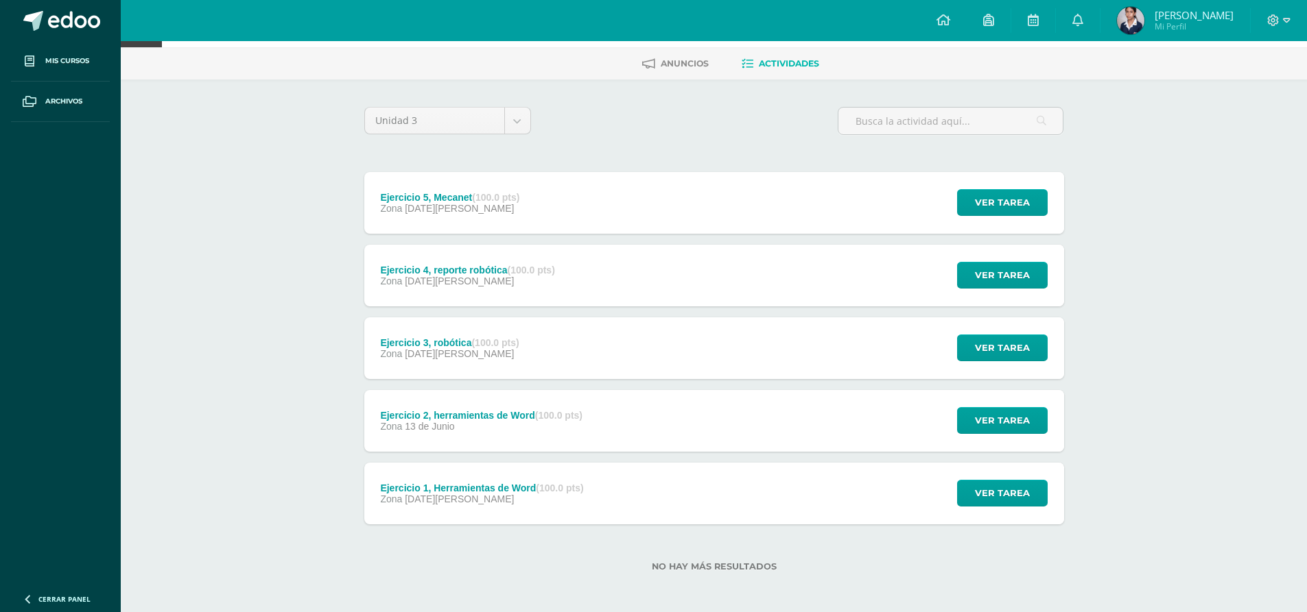
scroll to position [60, 0]
